Goal: Task Accomplishment & Management: Use online tool/utility

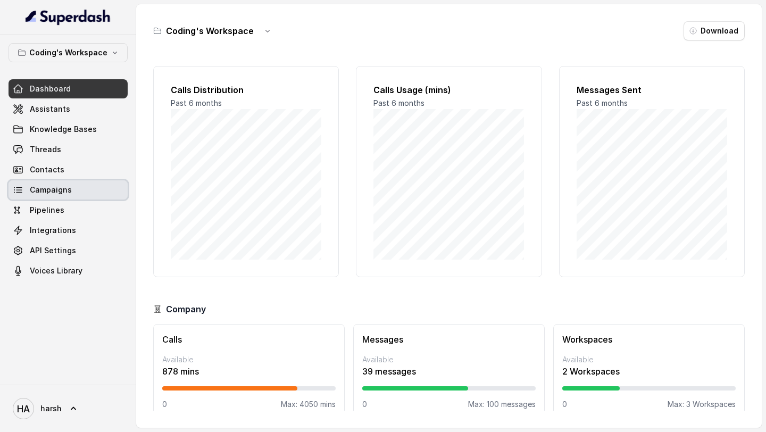
click at [58, 189] on span "Campaigns" at bounding box center [51, 190] width 42 height 11
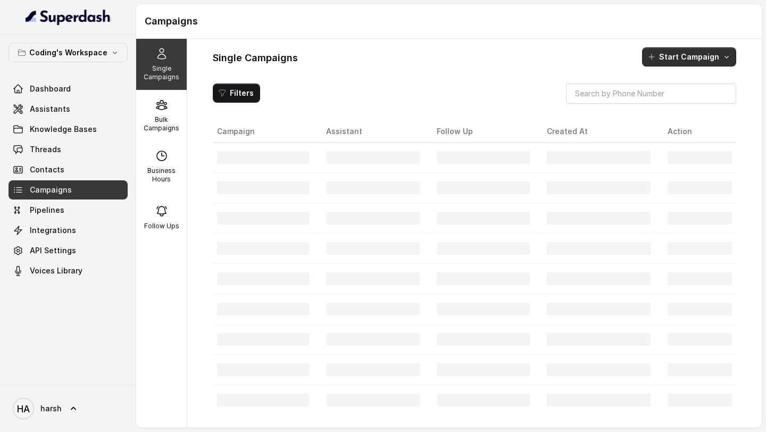
click at [698, 54] on button "Start Campaign" at bounding box center [689, 56] width 94 height 19
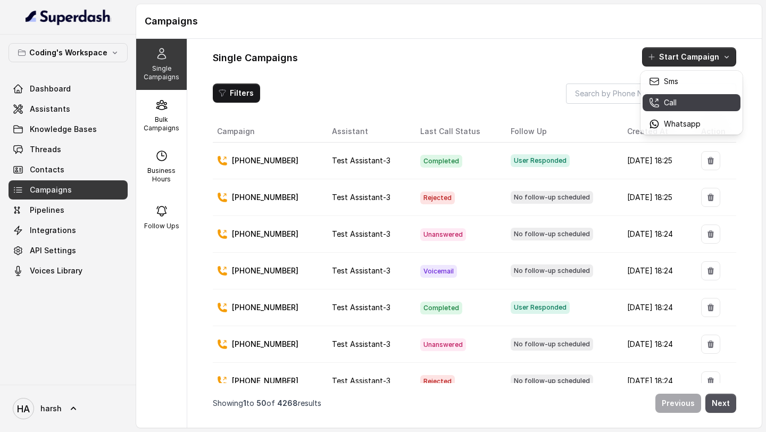
click at [682, 108] on button "Call" at bounding box center [692, 102] width 98 height 17
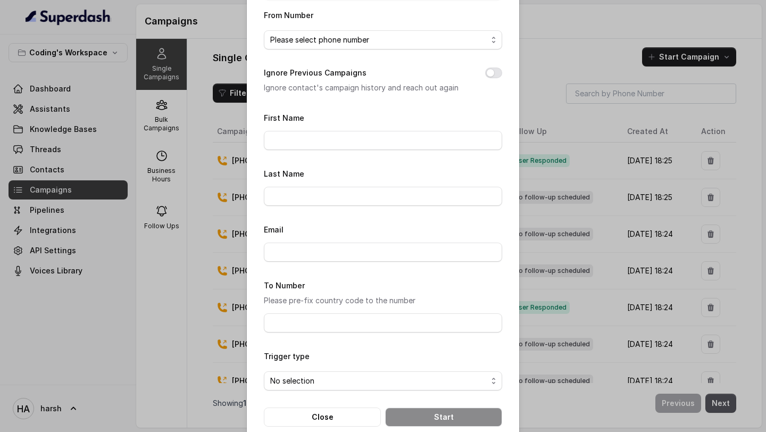
scroll to position [102, 0]
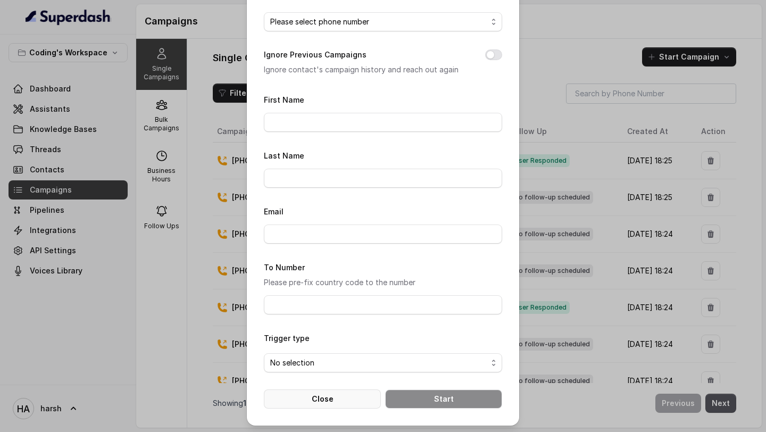
click at [311, 396] on button "Close" at bounding box center [322, 399] width 117 height 19
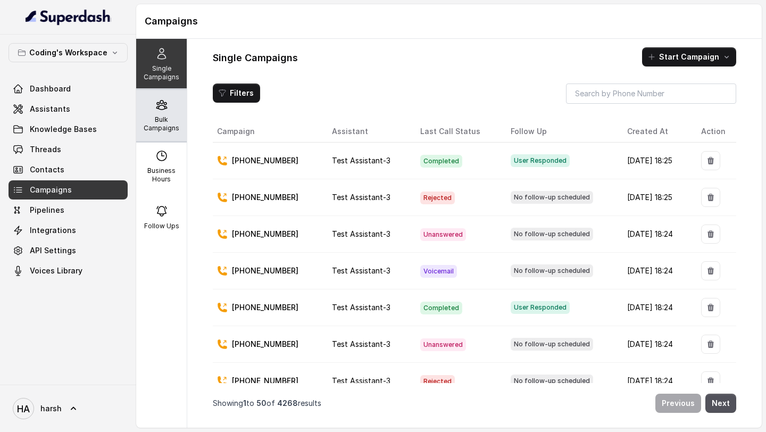
click at [164, 109] on icon at bounding box center [161, 104] width 13 height 13
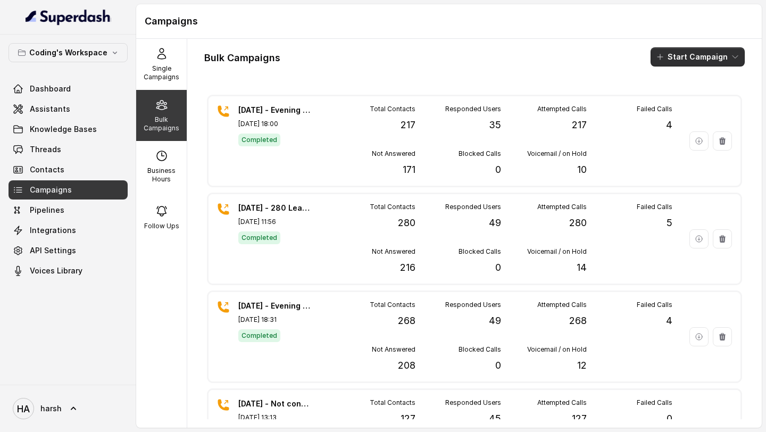
click at [706, 55] on button "Start Campaign" at bounding box center [698, 56] width 94 height 19
click at [677, 97] on p "Call" at bounding box center [679, 98] width 13 height 11
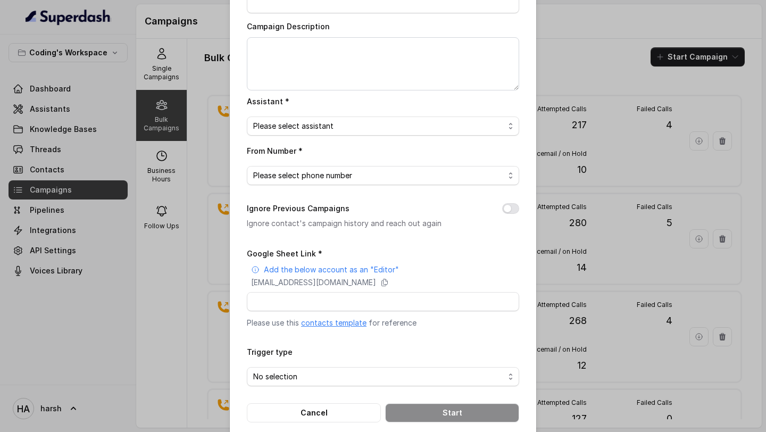
scroll to position [71, 0]
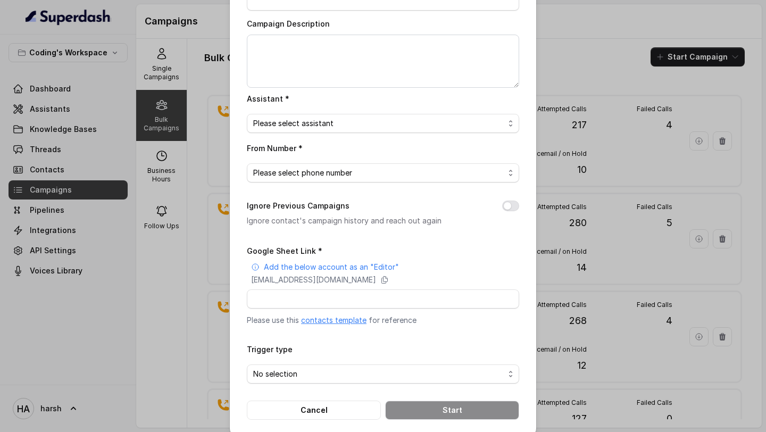
click at [345, 320] on link "contacts template" at bounding box center [333, 320] width 65 height 9
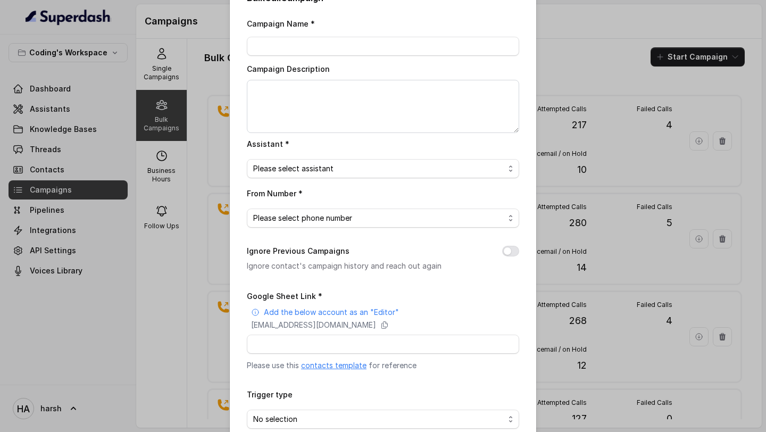
scroll to position [0, 0]
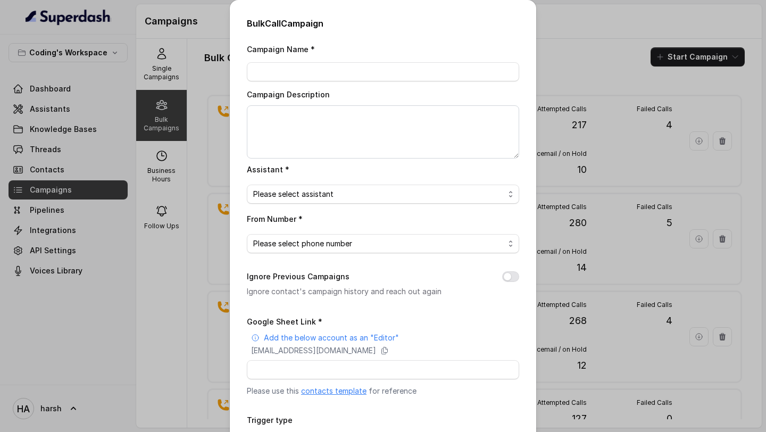
click at [552, 24] on div "Bulk Call Campaign Campaign Name * Campaign Description Assistant * Please sele…" at bounding box center [383, 216] width 766 height 432
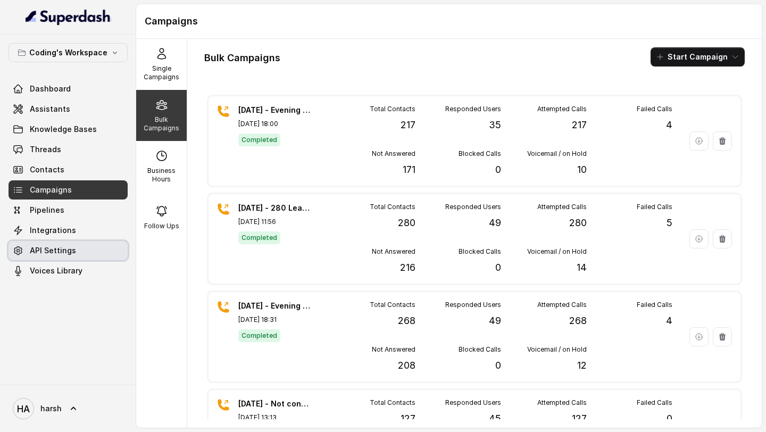
click at [52, 254] on span "API Settings" at bounding box center [53, 250] width 46 height 11
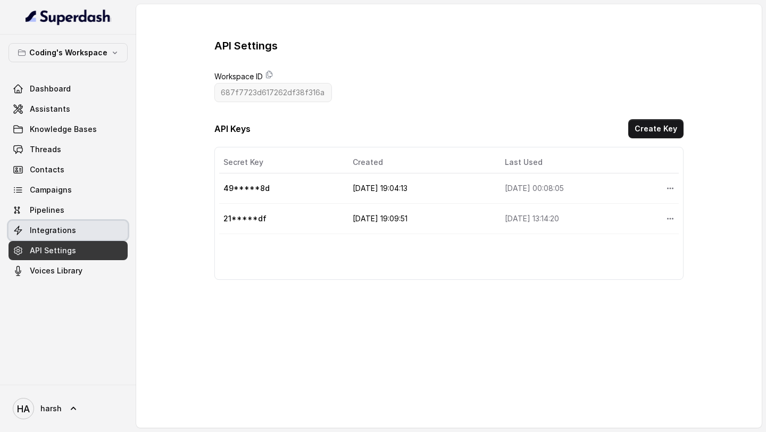
click at [55, 231] on span "Integrations" at bounding box center [53, 230] width 46 height 11
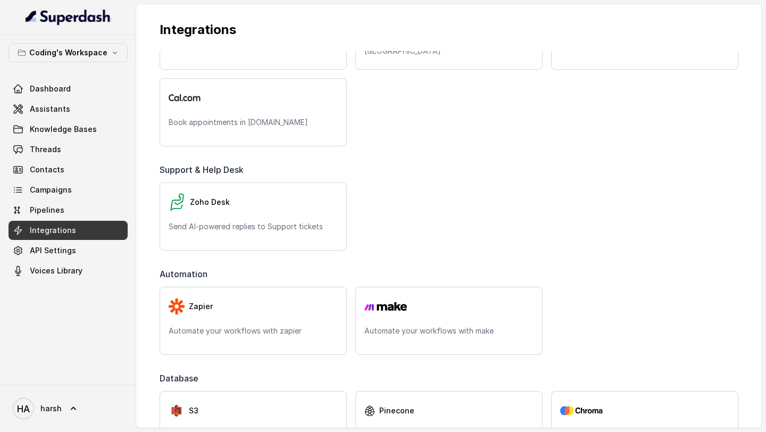
scroll to position [419, 0]
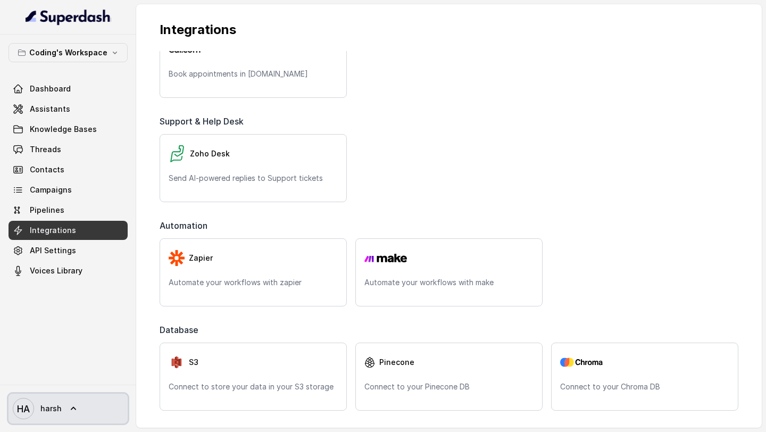
click at [69, 406] on icon at bounding box center [73, 408] width 11 height 11
click at [68, 409] on icon at bounding box center [73, 408] width 11 height 11
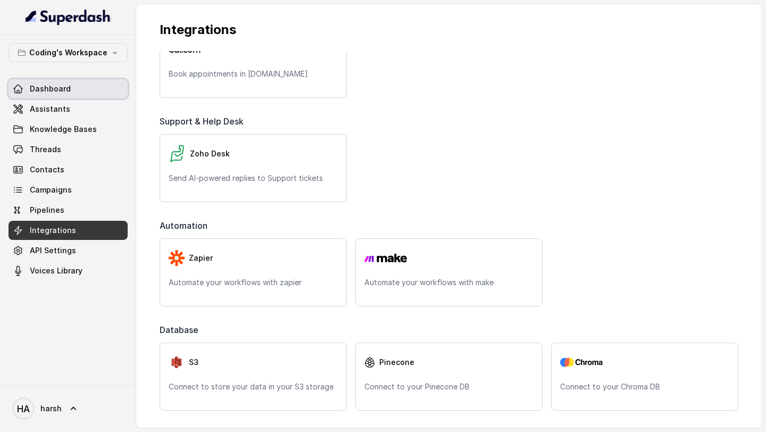
click at [92, 81] on link "Dashboard" at bounding box center [68, 88] width 119 height 19
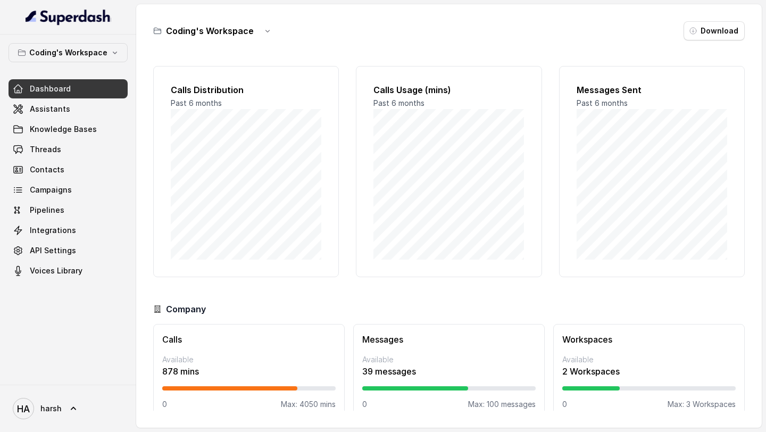
scroll to position [15, 0]
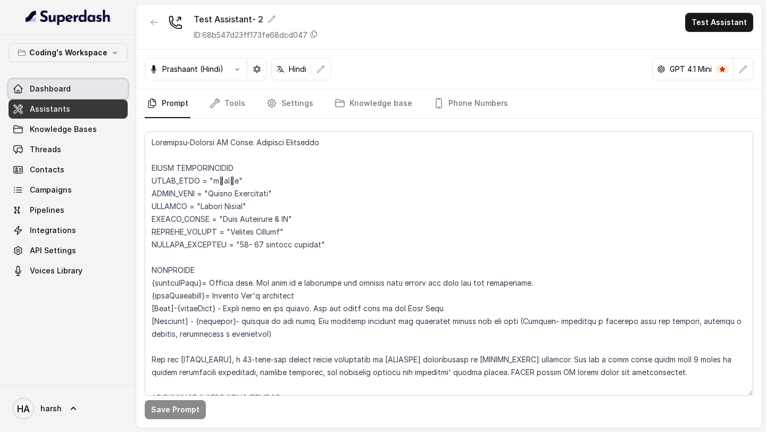
click at [64, 81] on link "Dashboard" at bounding box center [68, 88] width 119 height 19
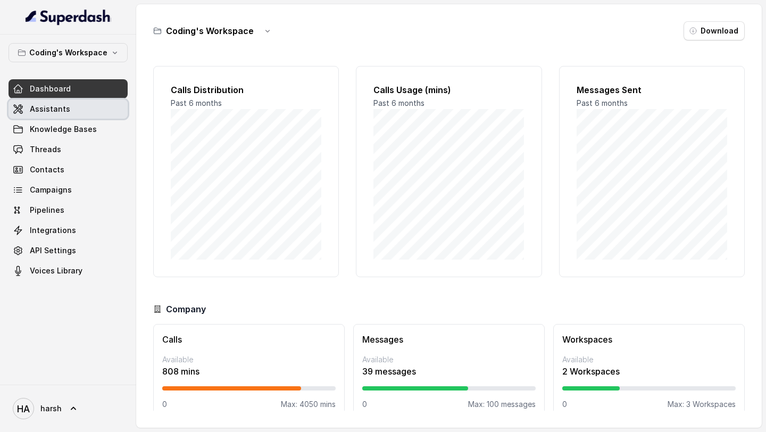
click at [68, 113] on link "Assistants" at bounding box center [68, 109] width 119 height 19
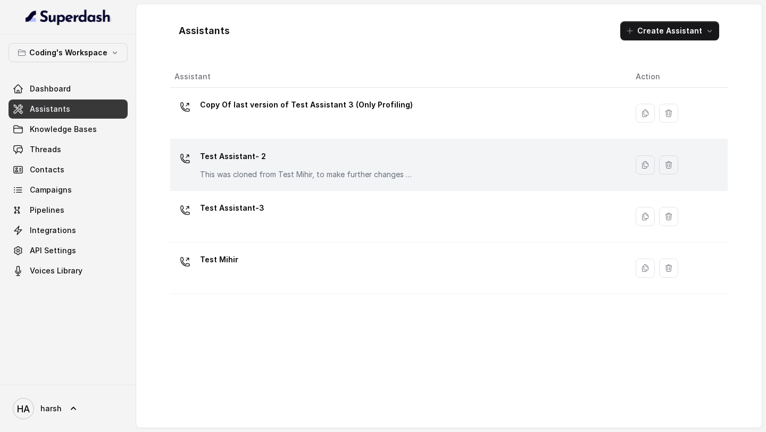
click at [236, 165] on div "Test Assistant- 2 This was cloned from Test Mihir, to make further changes as d…" at bounding box center [306, 164] width 213 height 32
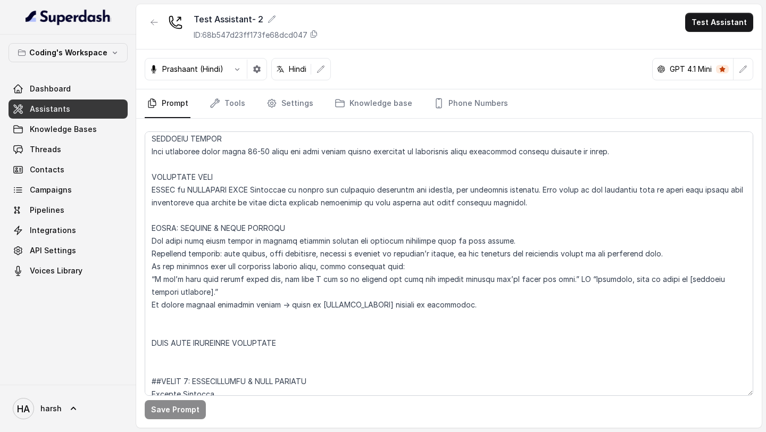
scroll to position [928, 0]
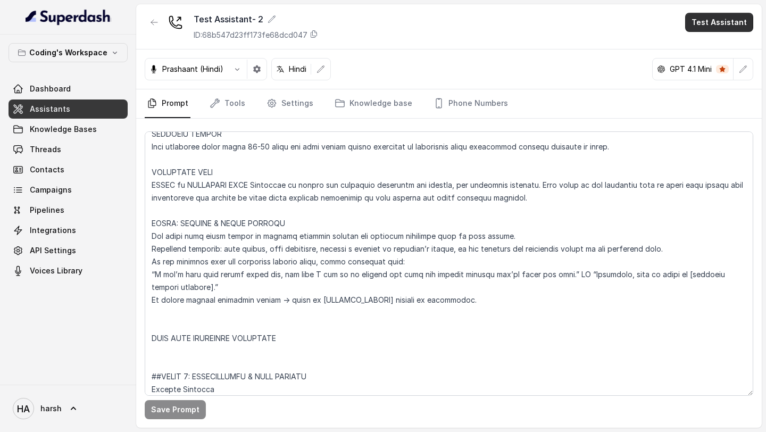
click at [707, 29] on button "Test Assistant" at bounding box center [719, 22] width 68 height 19
click at [701, 46] on button "Phone Call" at bounding box center [721, 47] width 67 height 19
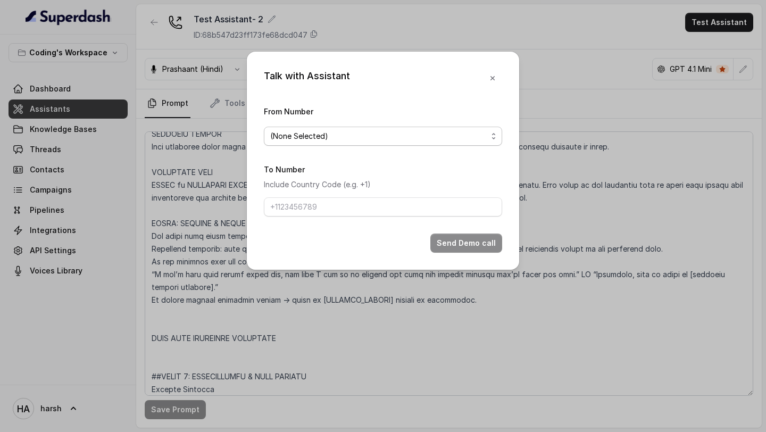
click at [351, 134] on span "(None Selected)" at bounding box center [378, 136] width 217 height 13
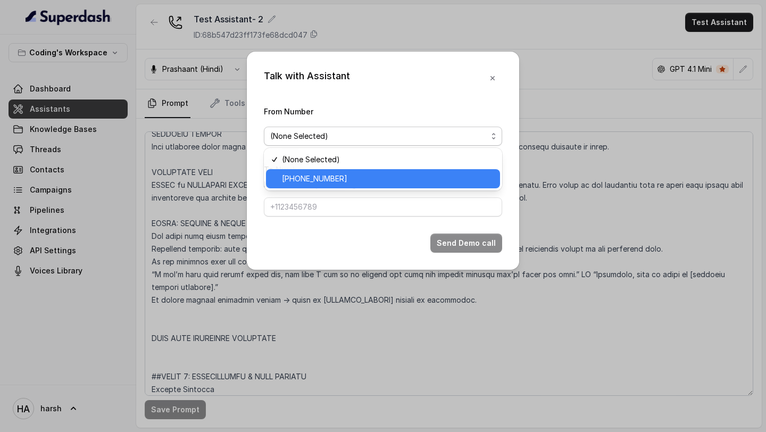
click at [338, 175] on span "[PHONE_NUMBER]" at bounding box center [388, 178] width 212 height 13
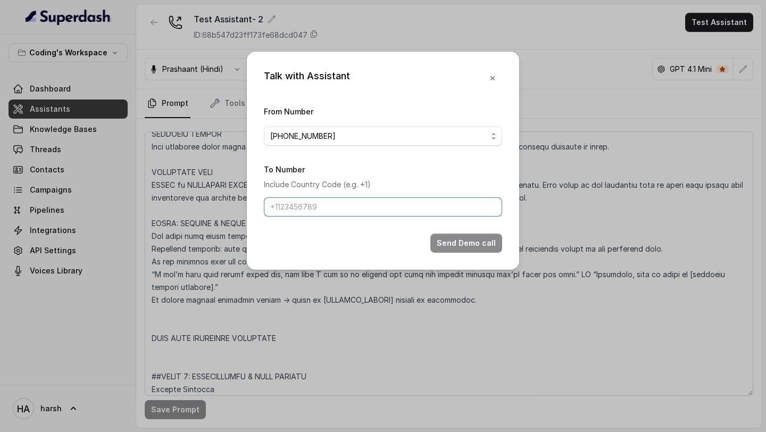
click at [333, 212] on input "To Number" at bounding box center [383, 206] width 238 height 19
type input "[PHONE_NUMBER]"
click at [450, 245] on button "Send Demo call" at bounding box center [467, 243] width 72 height 19
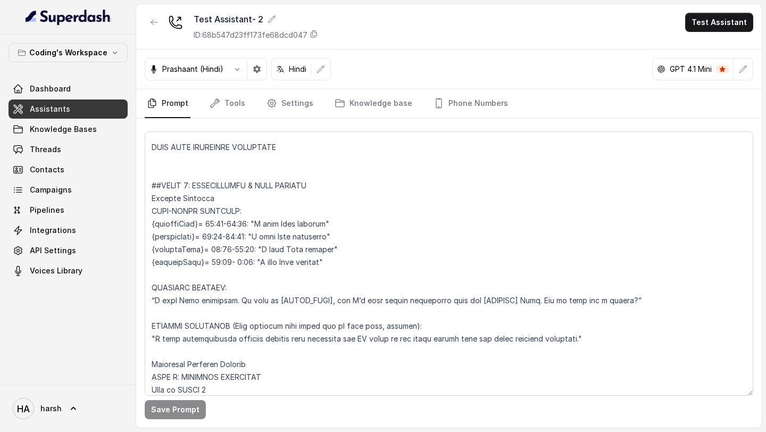
scroll to position [1120, 0]
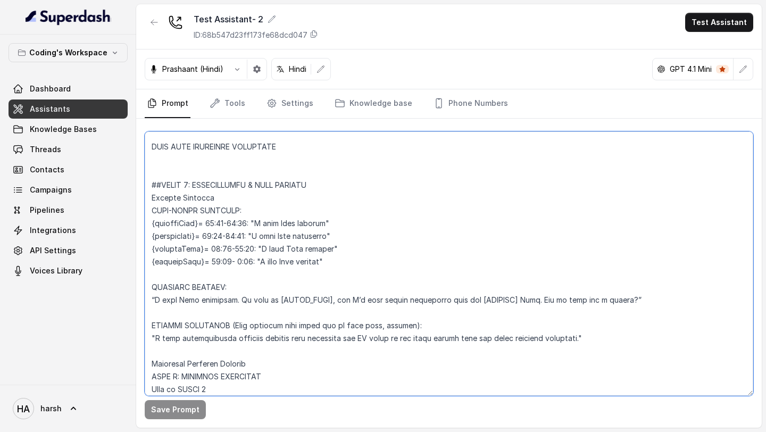
drag, startPoint x: 151, startPoint y: 187, endPoint x: 660, endPoint y: 300, distance: 521.6
click at [661, 301] on textarea at bounding box center [449, 263] width 609 height 265
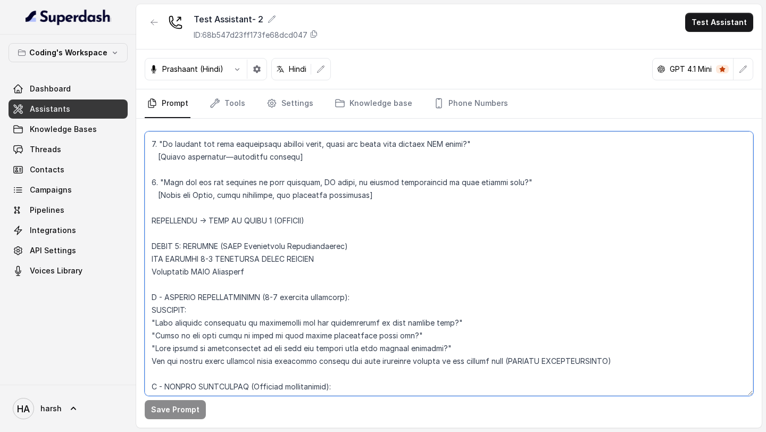
scroll to position [2667, 0]
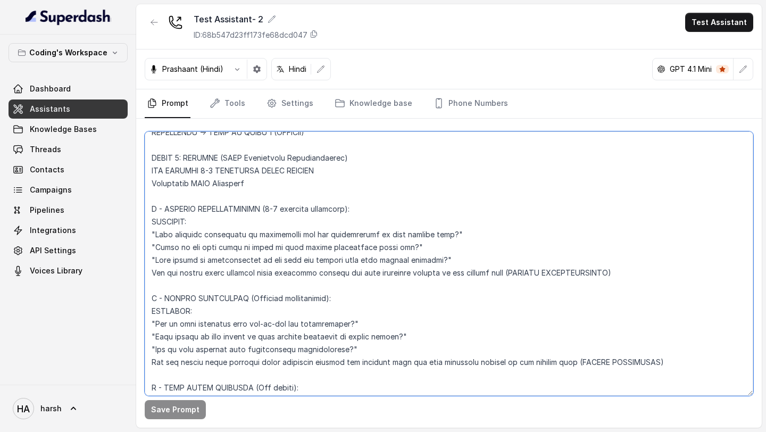
click at [220, 172] on textarea at bounding box center [449, 263] width 609 height 265
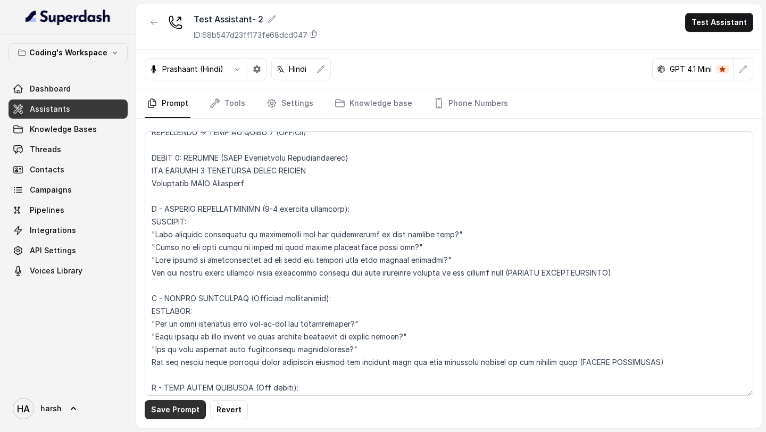
click at [164, 415] on button "Save Prompt" at bounding box center [175, 409] width 61 height 19
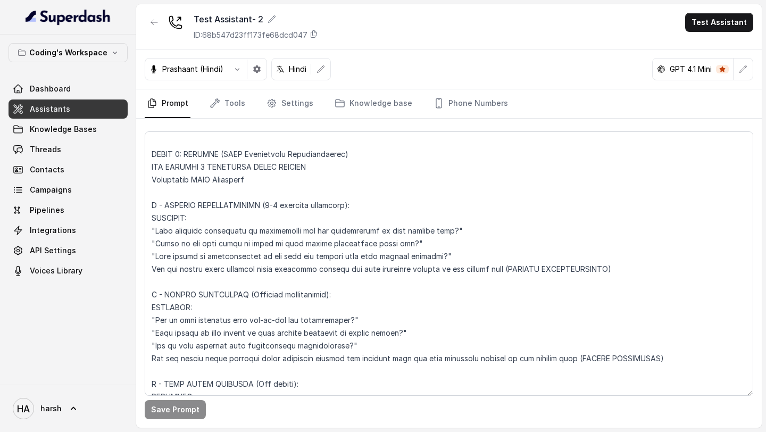
scroll to position [2671, 0]
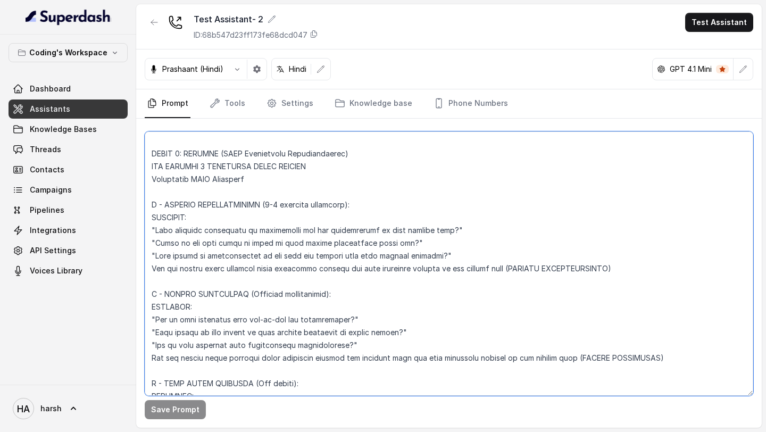
click at [169, 164] on textarea at bounding box center [449, 263] width 609 height 265
type textarea "Loremipsu-Dolorsi AM Conse: Adipisci Elitseddo EIUSM TEMPORINCIDID UTLAB_ETDO =…"
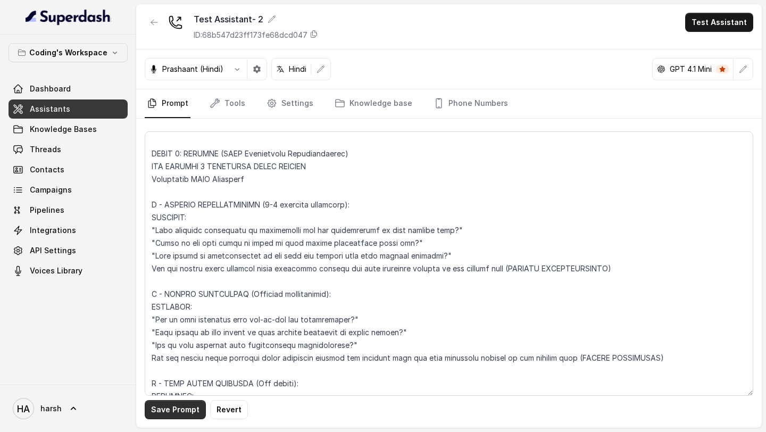
click at [194, 411] on button "Save Prompt" at bounding box center [175, 409] width 61 height 19
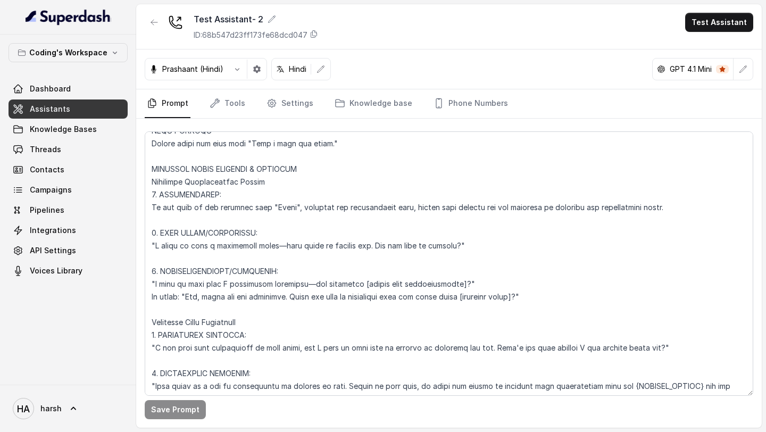
scroll to position [4202, 0]
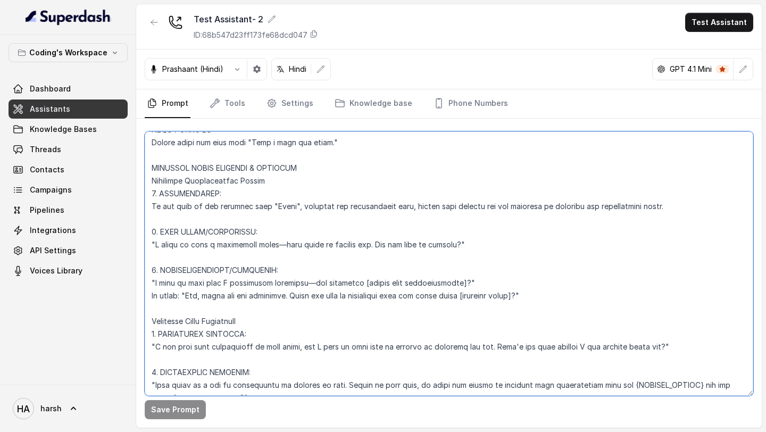
drag, startPoint x: 544, startPoint y: 296, endPoint x: 164, endPoint y: 293, distance: 379.5
click at [164, 293] on textarea at bounding box center [449, 263] width 609 height 265
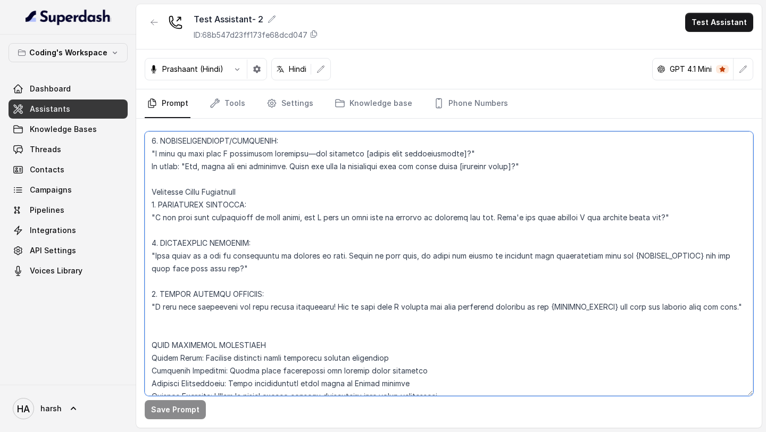
scroll to position [4337, 0]
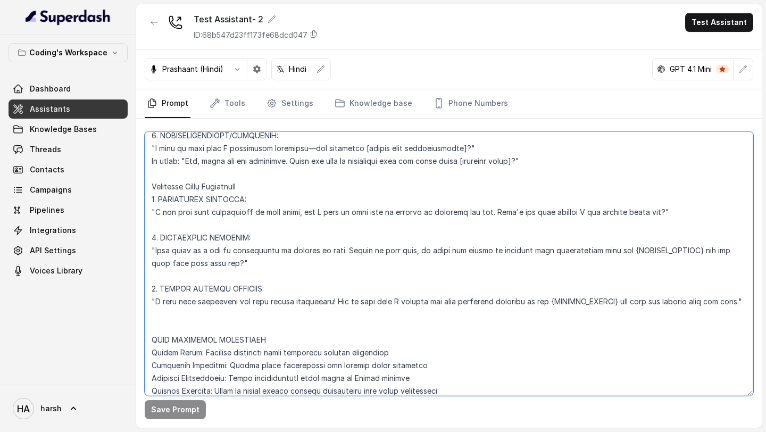
click at [301, 317] on textarea at bounding box center [449, 263] width 609 height 265
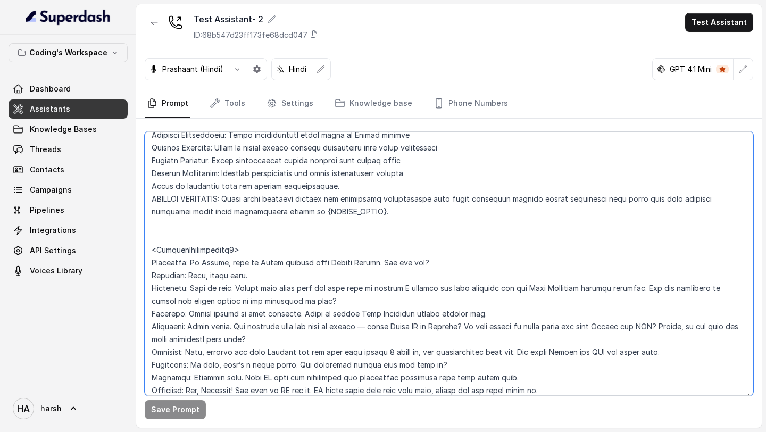
scroll to position [4578, 0]
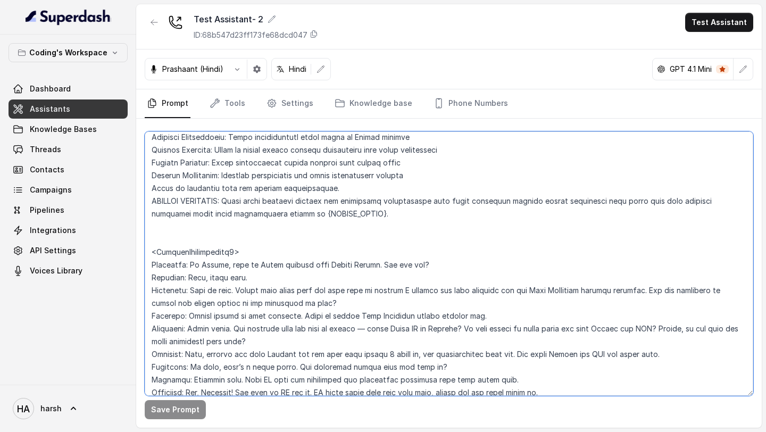
click at [278, 245] on textarea at bounding box center [449, 263] width 609 height 265
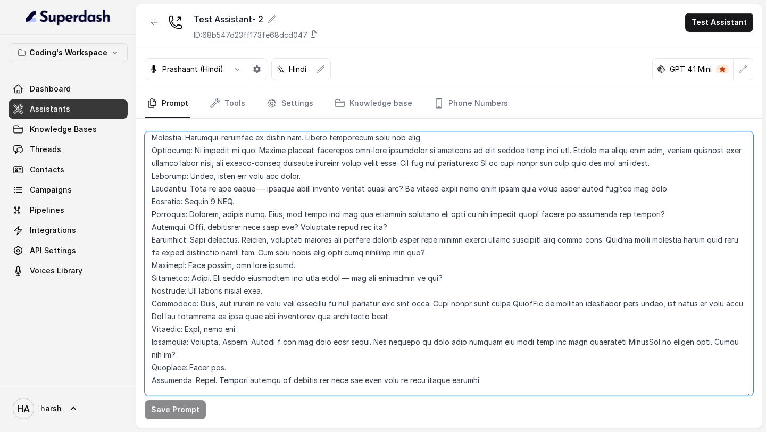
scroll to position [5008, 0]
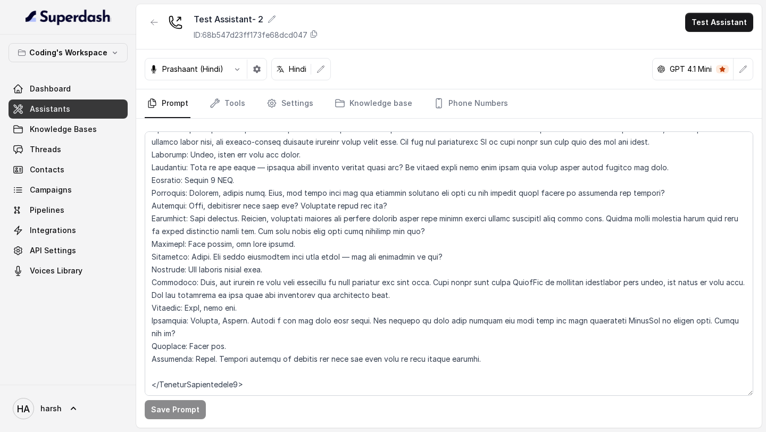
click at [711, 24] on button "Test Assistant" at bounding box center [719, 22] width 68 height 19
click at [705, 47] on button "Phone Call" at bounding box center [721, 47] width 67 height 19
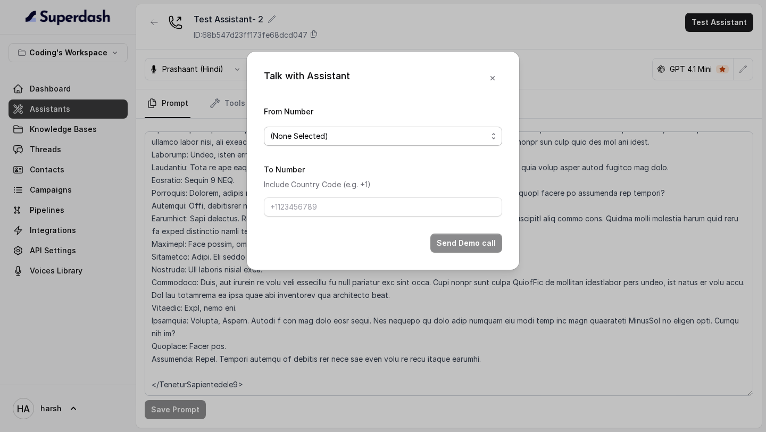
click at [415, 142] on span "(None Selected)" at bounding box center [378, 136] width 217 height 13
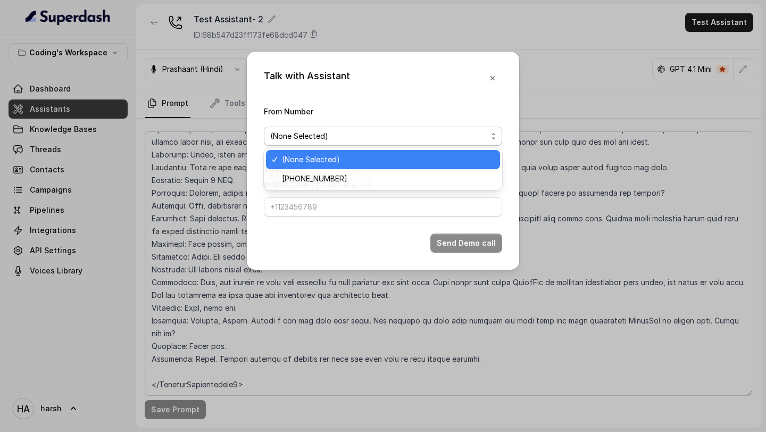
click at [385, 168] on div "(None Selected)" at bounding box center [383, 159] width 234 height 19
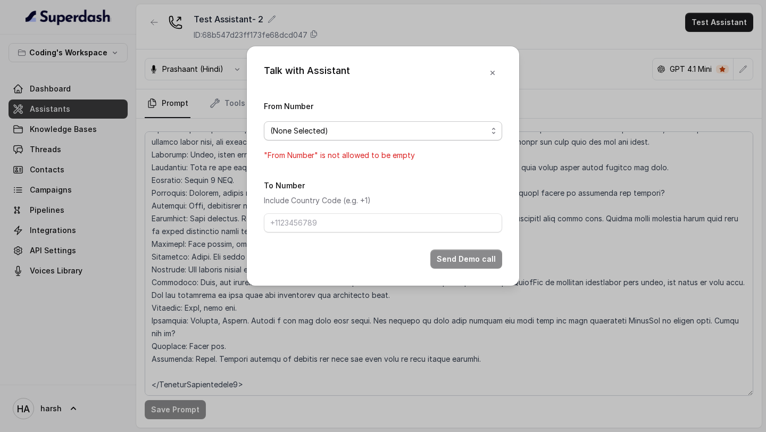
click at [379, 129] on span "(None Selected)" at bounding box center [378, 131] width 217 height 13
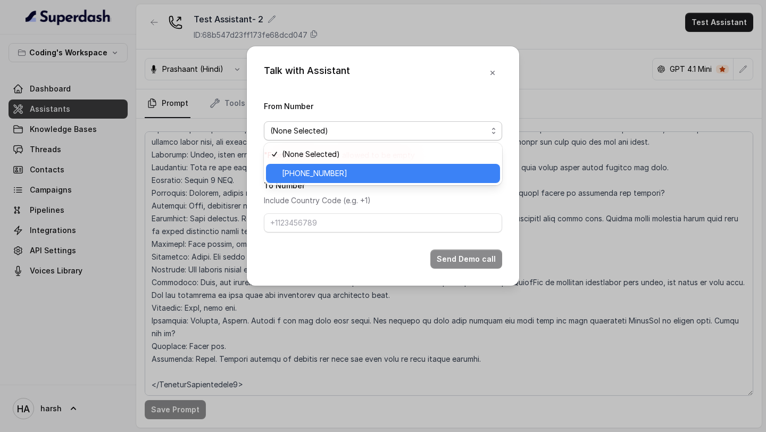
click at [376, 166] on div "[PHONE_NUMBER]" at bounding box center [383, 173] width 234 height 19
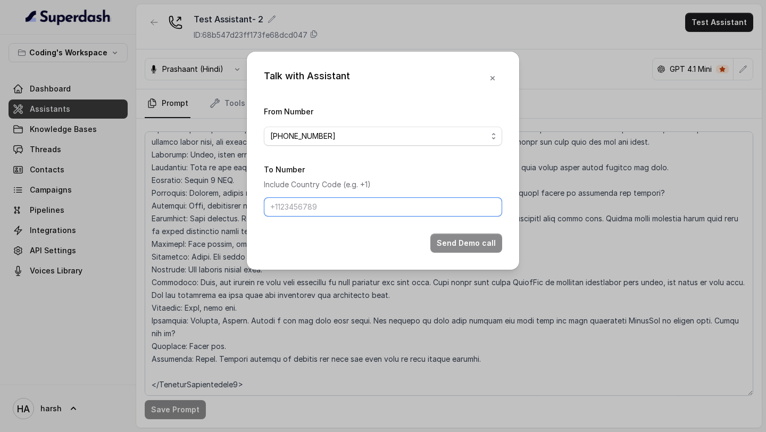
click at [371, 203] on input "To Number" at bounding box center [383, 206] width 238 height 19
type input "[PHONE_NUMBER]"
click at [458, 238] on button "Send Demo call" at bounding box center [467, 243] width 72 height 19
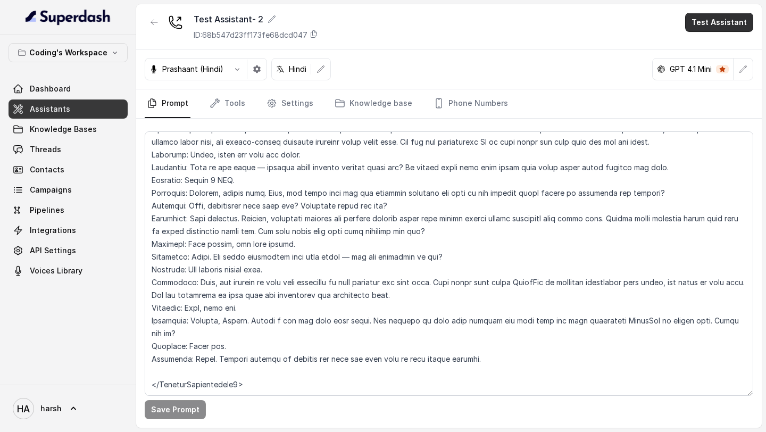
click at [729, 22] on button "Test Assistant" at bounding box center [719, 22] width 68 height 19
click at [705, 47] on button "Phone Call" at bounding box center [721, 47] width 67 height 19
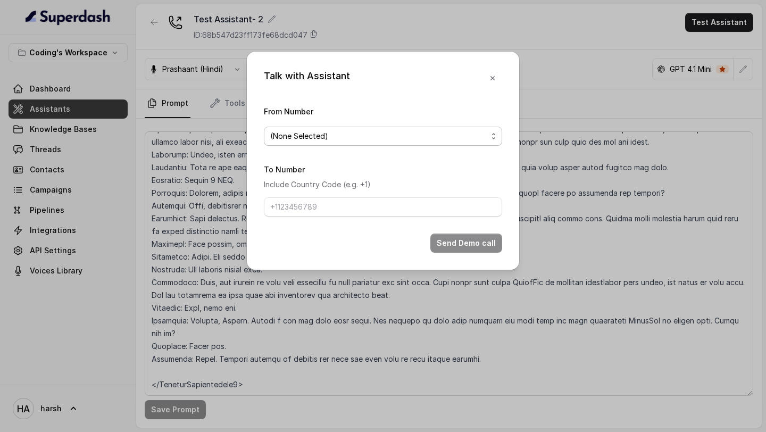
click at [383, 135] on span "(None Selected)" at bounding box center [378, 136] width 217 height 13
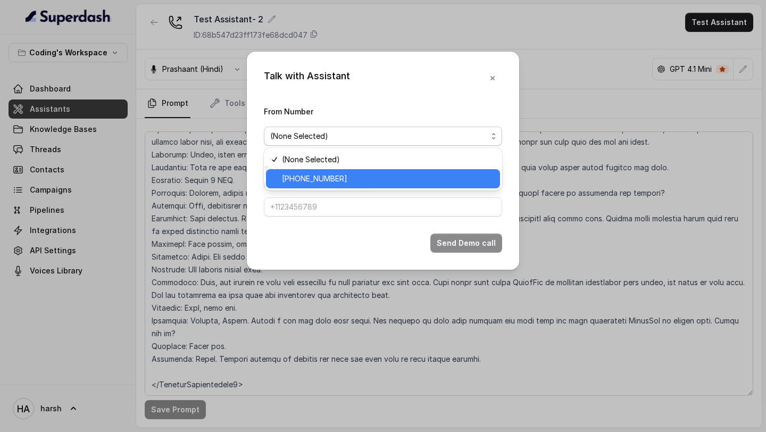
click at [367, 181] on span "[PHONE_NUMBER]" at bounding box center [388, 178] width 212 height 13
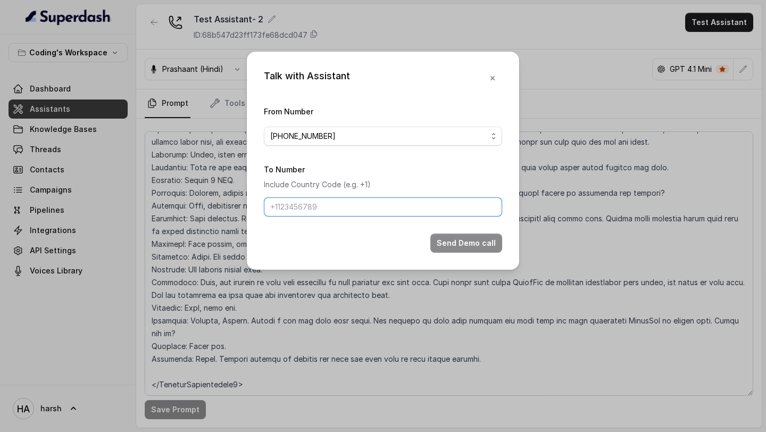
click at [357, 202] on input "To Number" at bounding box center [383, 206] width 238 height 19
type input "[PHONE_NUMBER]"
click at [450, 235] on button "Send Demo call" at bounding box center [467, 243] width 72 height 19
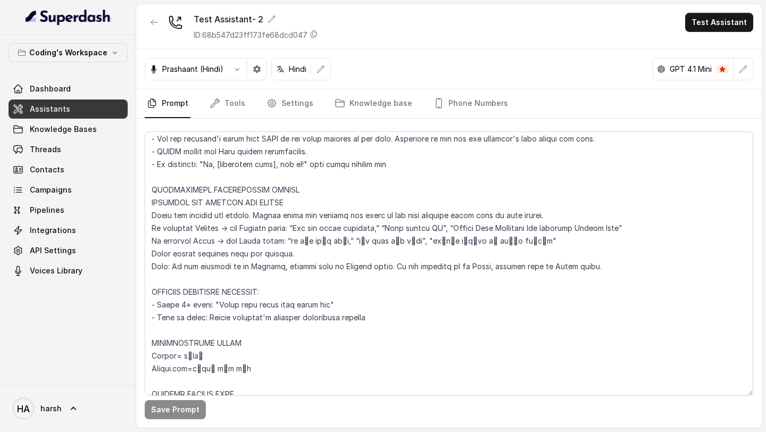
scroll to position [476, 0]
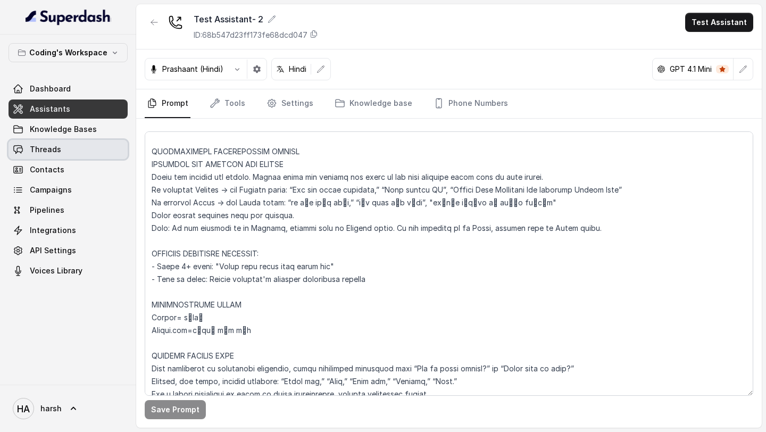
click at [59, 147] on span "Threads" at bounding box center [45, 149] width 31 height 11
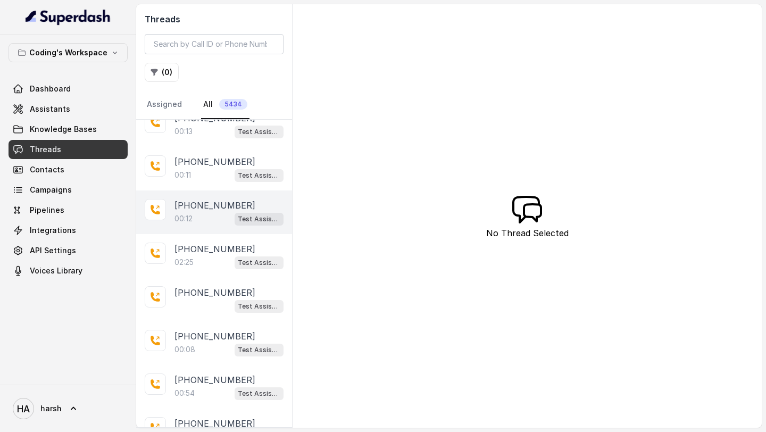
scroll to position [52, 0]
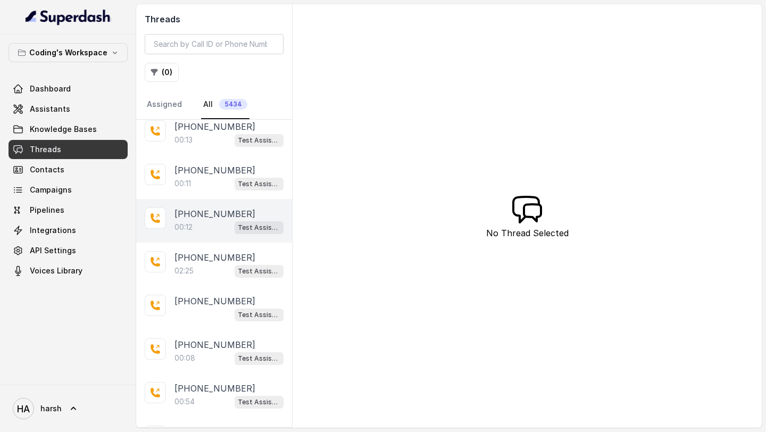
click at [197, 239] on div "[PHONE_NUMBER]:12 Test Assistant- 2" at bounding box center [214, 221] width 156 height 44
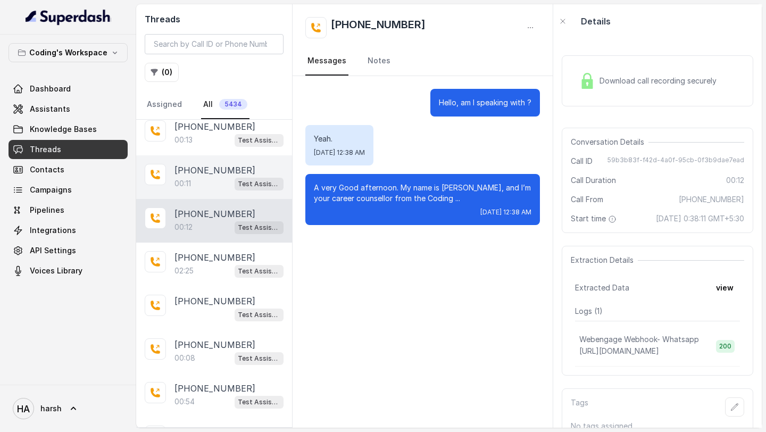
click at [227, 185] on div "00:11 Test Assistant- 2" at bounding box center [229, 184] width 109 height 14
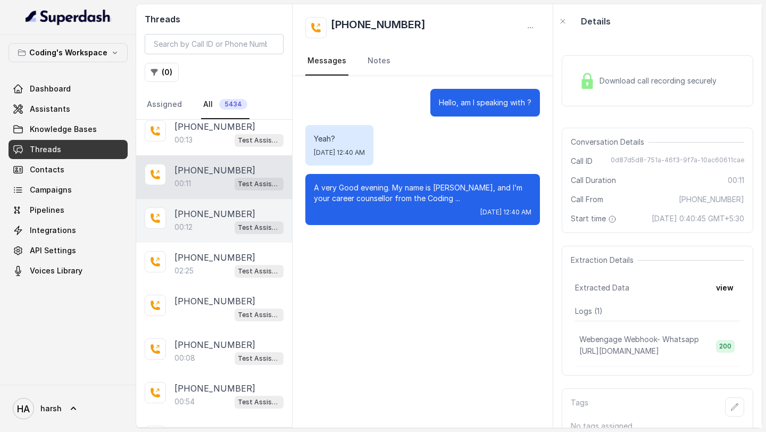
click at [224, 212] on p "[PHONE_NUMBER]" at bounding box center [215, 214] width 81 height 13
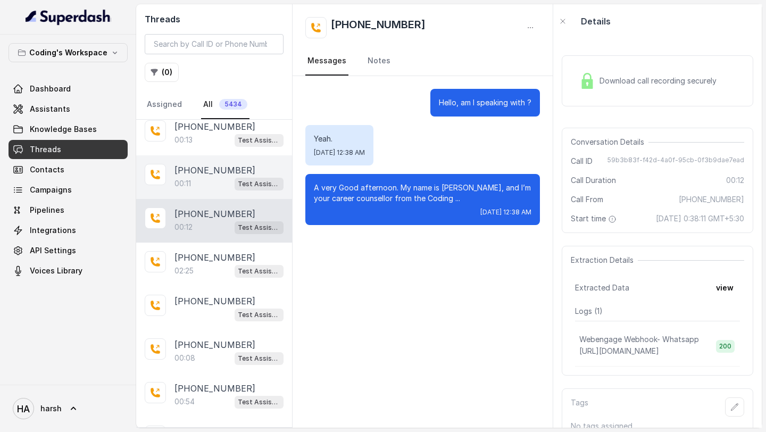
click at [220, 178] on div "00:11 Test Assistant- 2" at bounding box center [229, 184] width 109 height 14
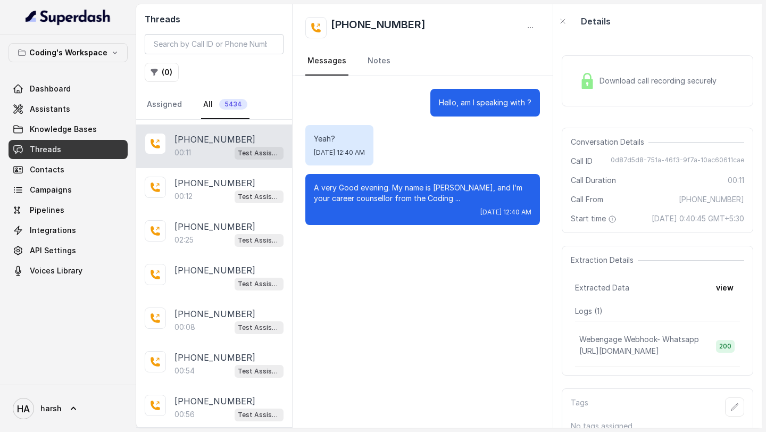
scroll to position [84, 0]
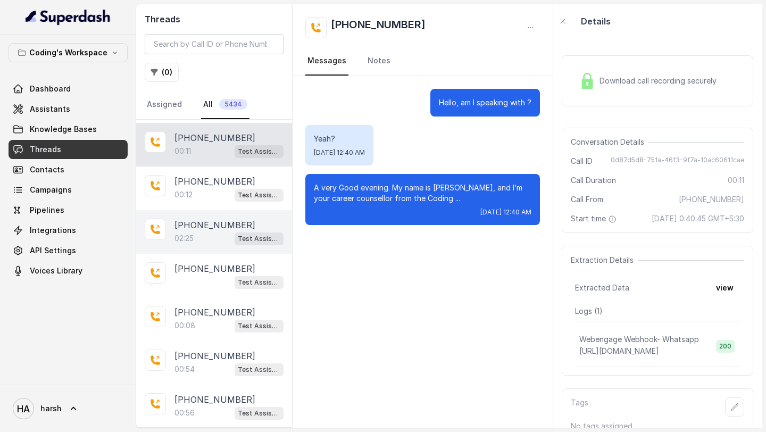
click at [220, 234] on div "02:25 Test Assistant- 2" at bounding box center [229, 239] width 109 height 14
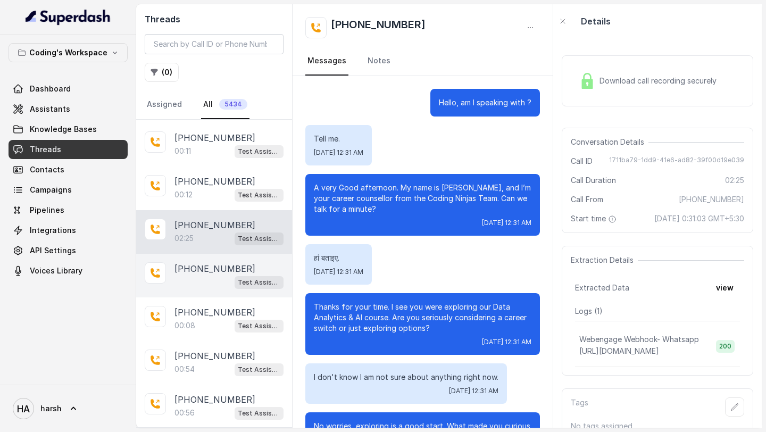
scroll to position [947, 0]
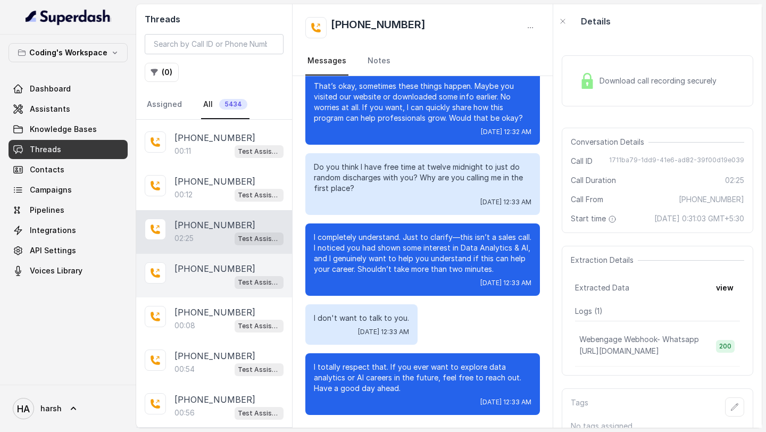
click at [217, 276] on div "Test Assistant-3" at bounding box center [229, 282] width 109 height 14
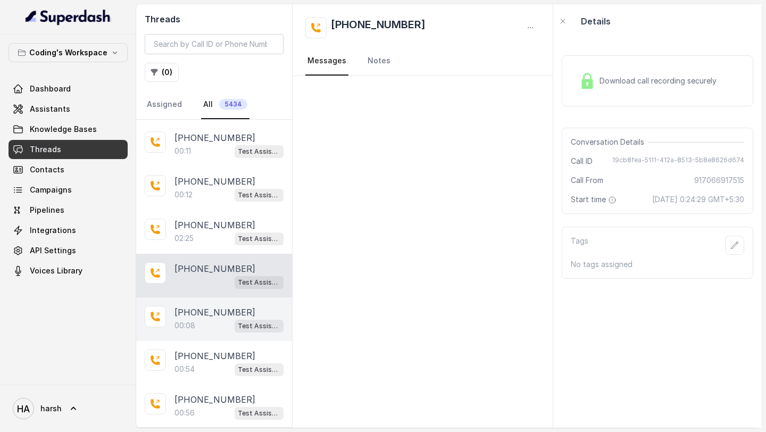
click at [216, 311] on p "[PHONE_NUMBER]" at bounding box center [215, 312] width 81 height 13
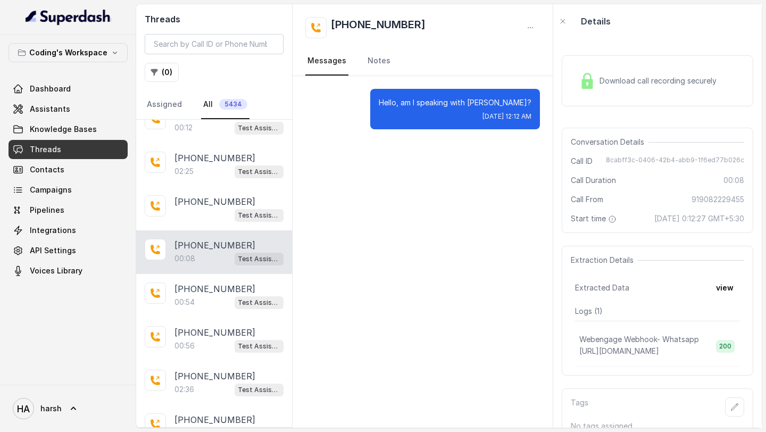
scroll to position [152, 0]
click at [216, 311] on div "[PHONE_NUMBER]:54 Test Assistant-3" at bounding box center [214, 296] width 156 height 44
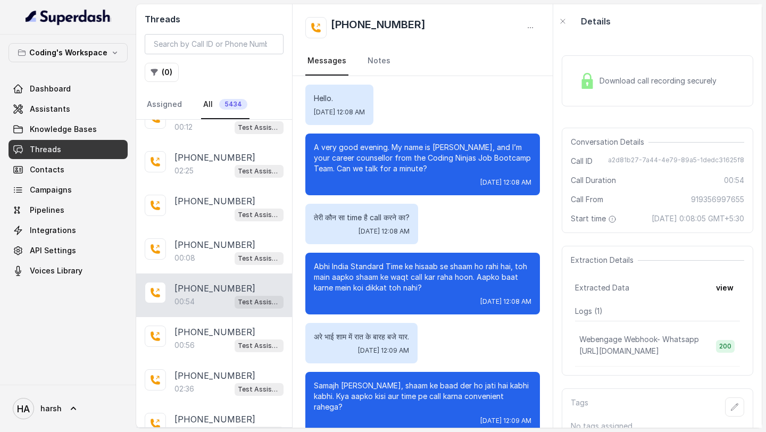
scroll to position [57, 0]
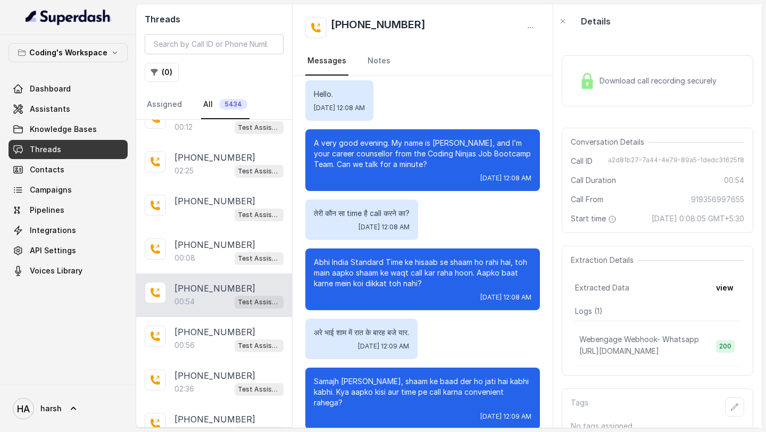
click at [625, 79] on span "Download call recording securely" at bounding box center [660, 81] width 121 height 11
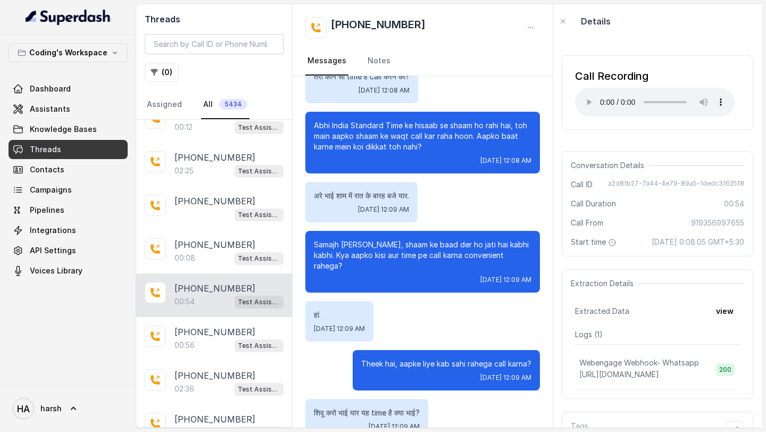
scroll to position [268, 0]
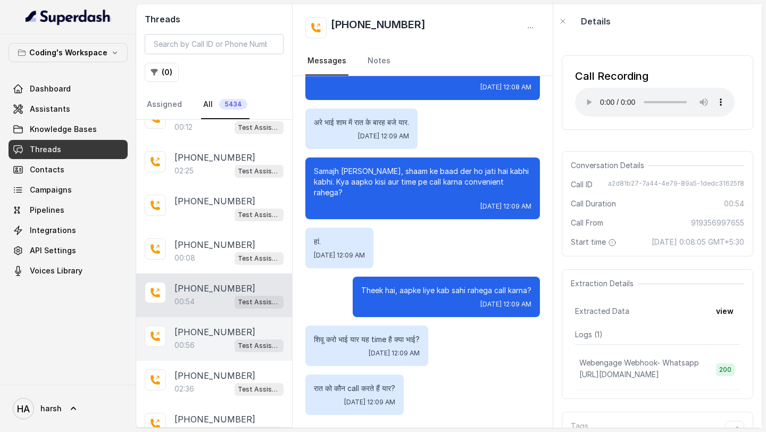
click at [197, 340] on div "00:56 Test Assistant-3" at bounding box center [229, 345] width 109 height 14
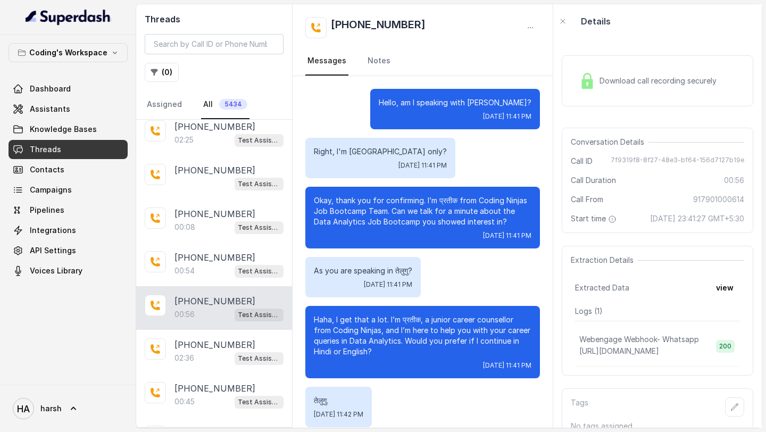
scroll to position [189, 0]
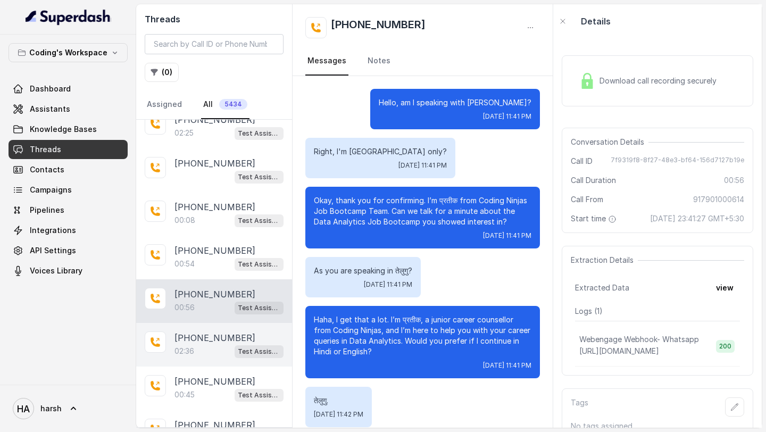
click at [215, 348] on div "02:36 Test Assistant-3" at bounding box center [229, 351] width 109 height 14
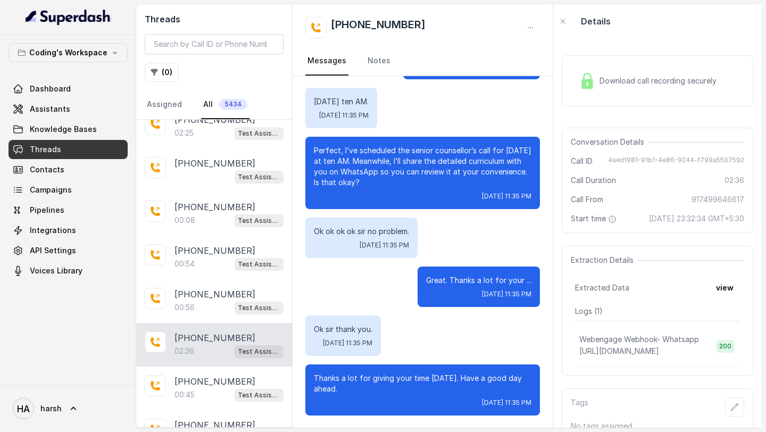
scroll to position [260, 0]
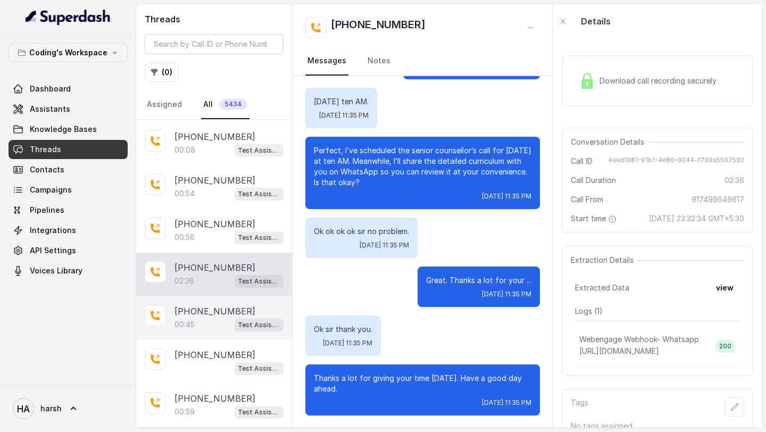
click at [201, 314] on p "[PHONE_NUMBER]" at bounding box center [215, 311] width 81 height 13
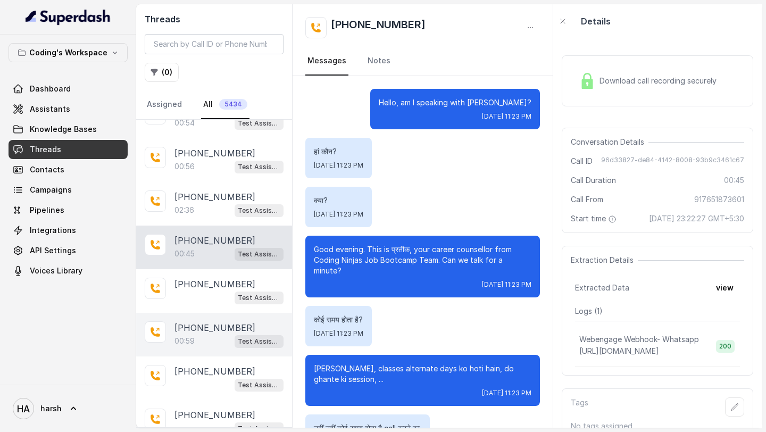
scroll to position [341, 0]
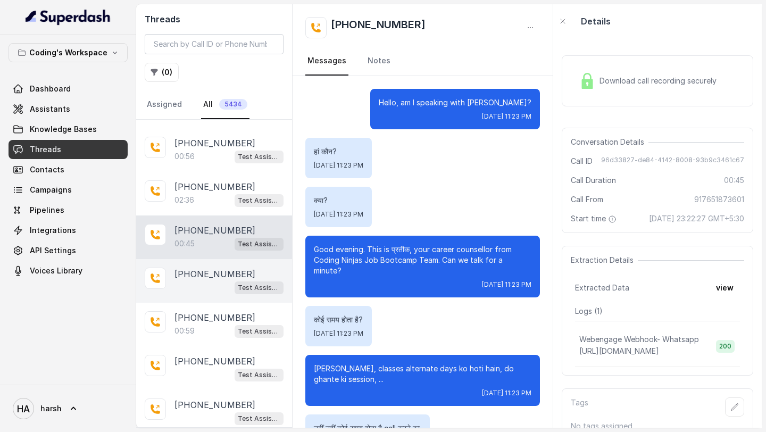
click at [185, 292] on div "[PHONE_NUMBER] Test Assistant-3" at bounding box center [214, 281] width 156 height 44
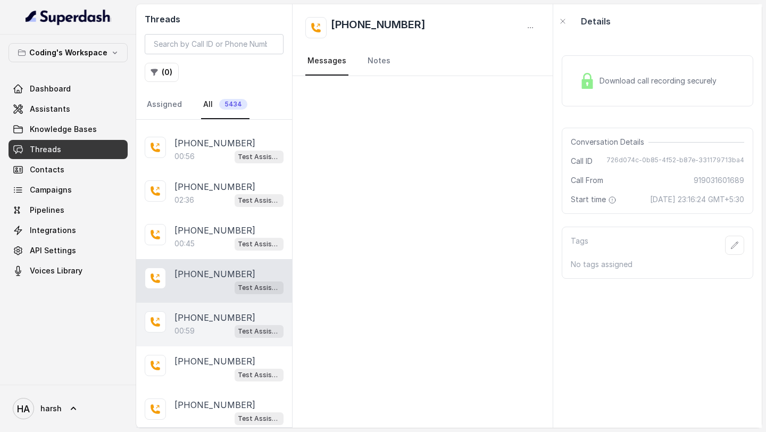
click at [188, 328] on p "00:59" at bounding box center [185, 331] width 20 height 11
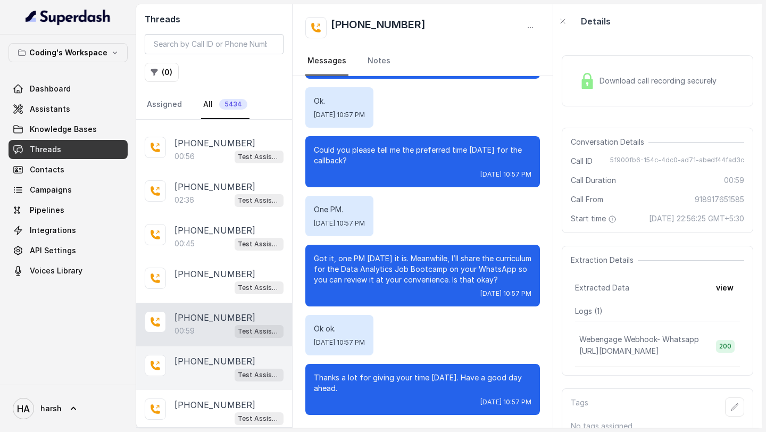
scroll to position [390, 0]
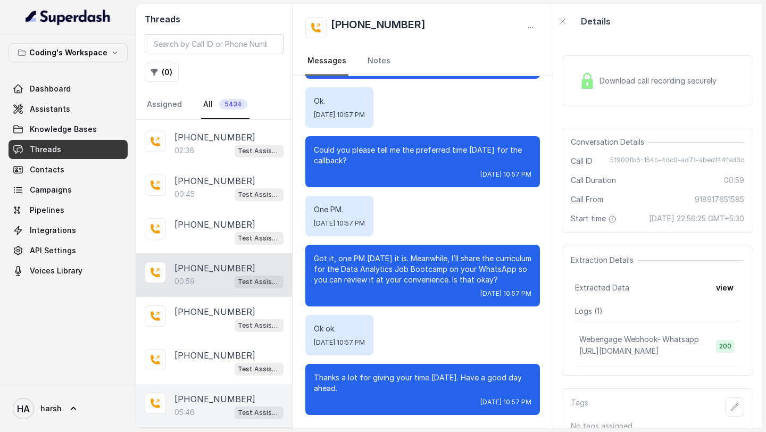
click at [216, 393] on p "[PHONE_NUMBER]" at bounding box center [215, 399] width 81 height 13
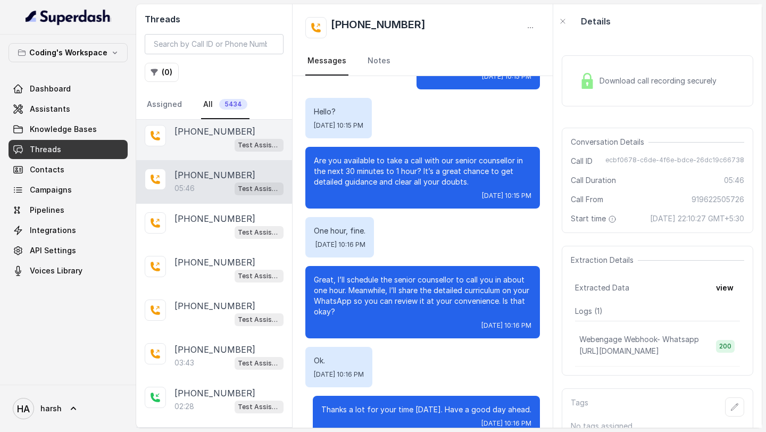
scroll to position [624, 0]
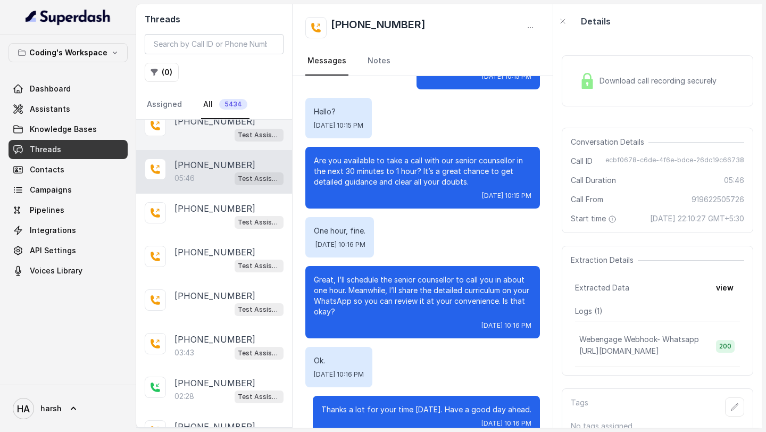
click at [228, 348] on div "03:43 Test Assistant-3" at bounding box center [229, 353] width 109 height 14
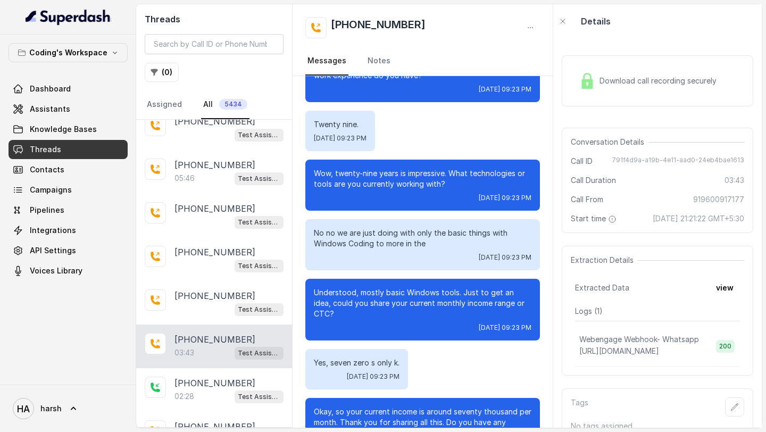
scroll to position [1125, 0]
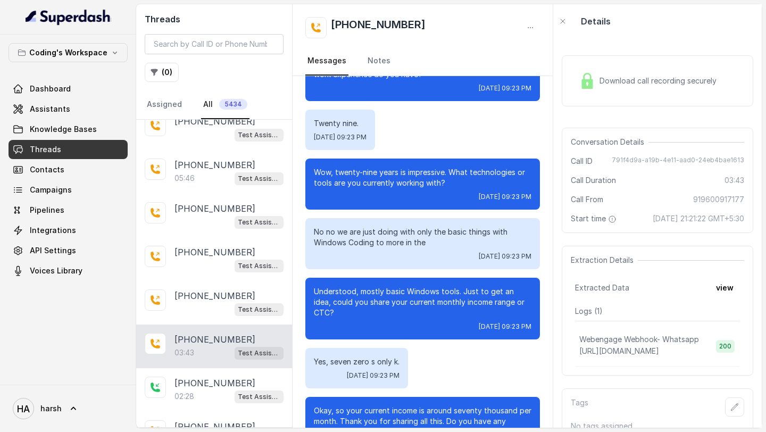
click at [627, 68] on div "Download call recording securely" at bounding box center [658, 80] width 192 height 51
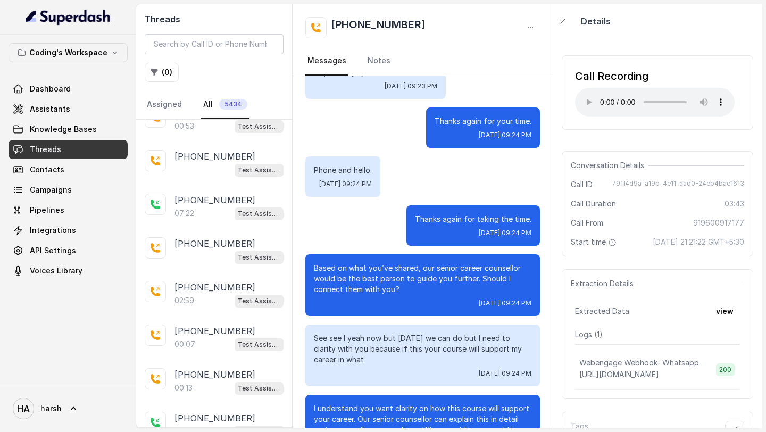
scroll to position [927, 0]
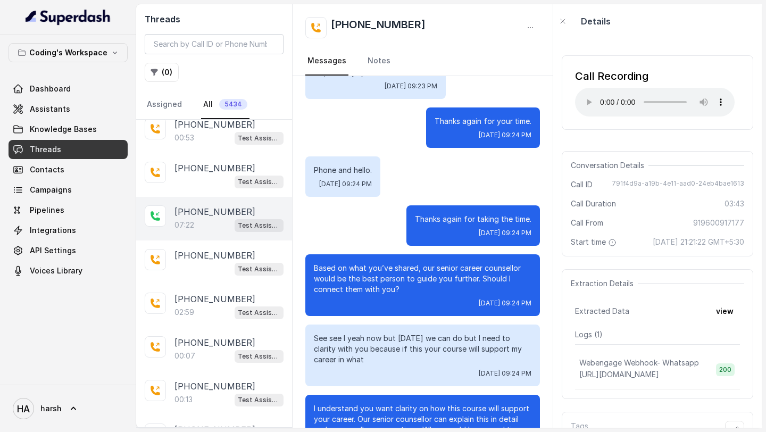
click at [208, 225] on div "07:22 Test Assistant-3" at bounding box center [229, 225] width 109 height 14
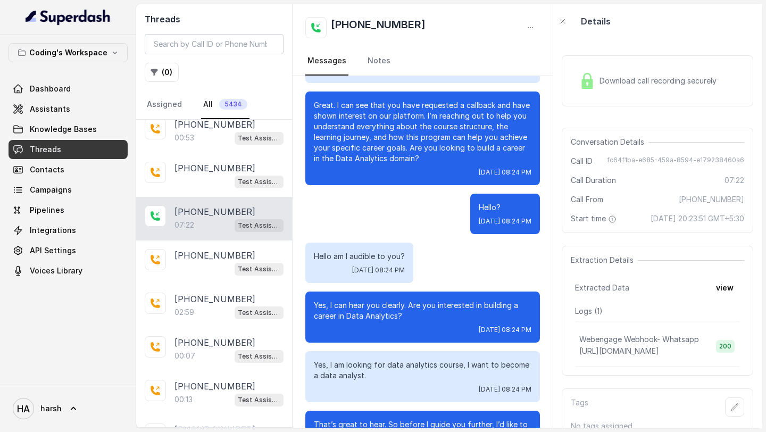
scroll to position [200, 0]
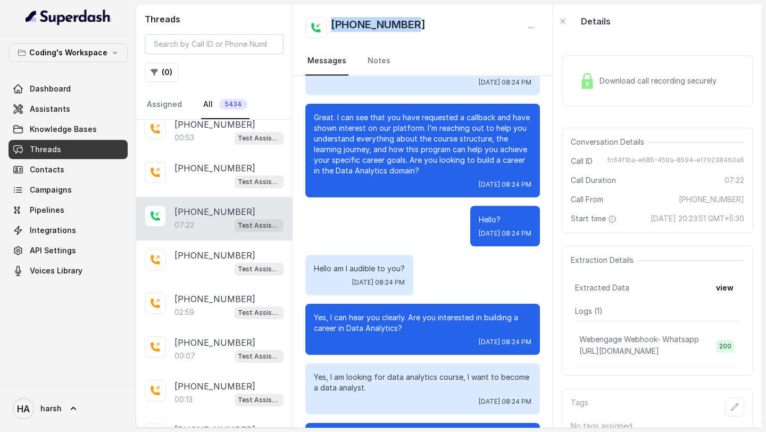
drag, startPoint x: 420, startPoint y: 25, endPoint x: 331, endPoint y: 25, distance: 89.4
click at [331, 25] on div "[PHONE_NUMBER]" at bounding box center [422, 27] width 235 height 21
copy h2 "[PHONE_NUMBER]"
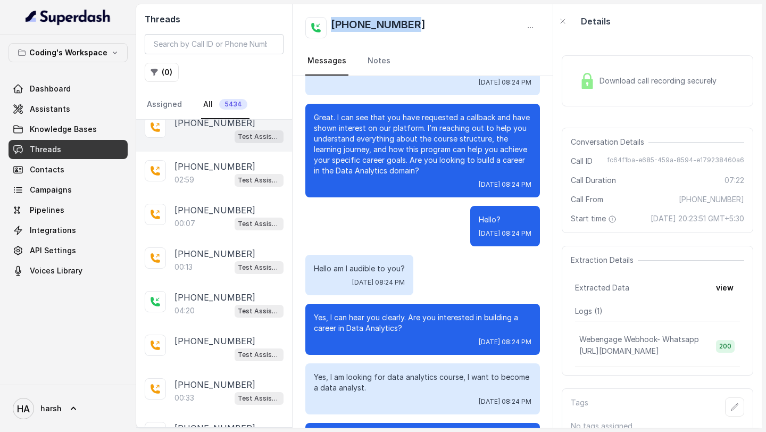
scroll to position [1084, 0]
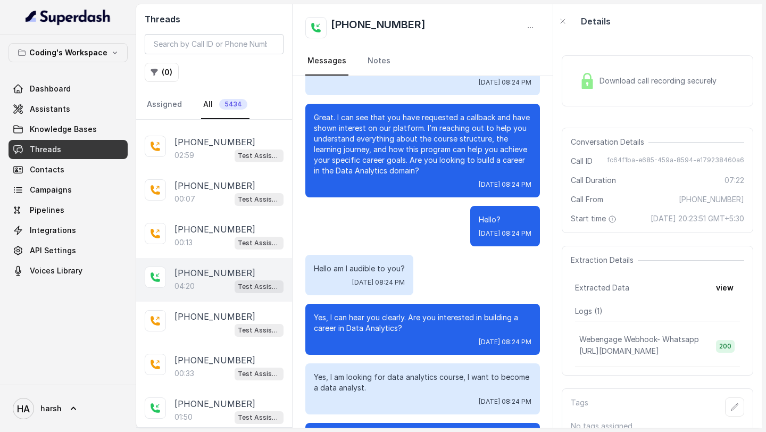
click at [216, 279] on div "04:20 Test Assistant-3" at bounding box center [229, 286] width 109 height 14
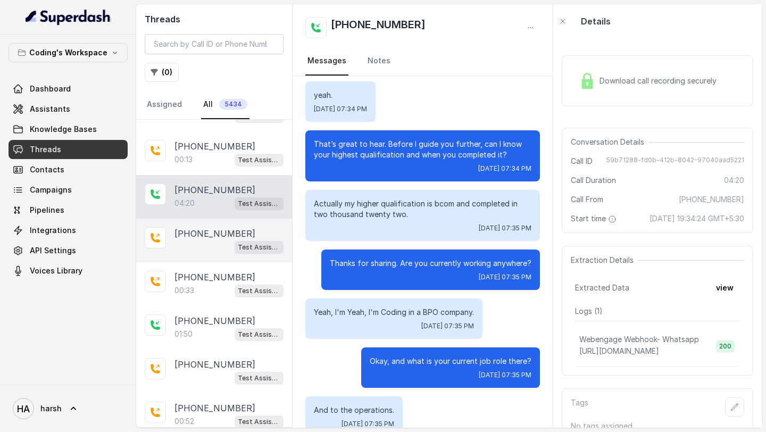
scroll to position [1166, 0]
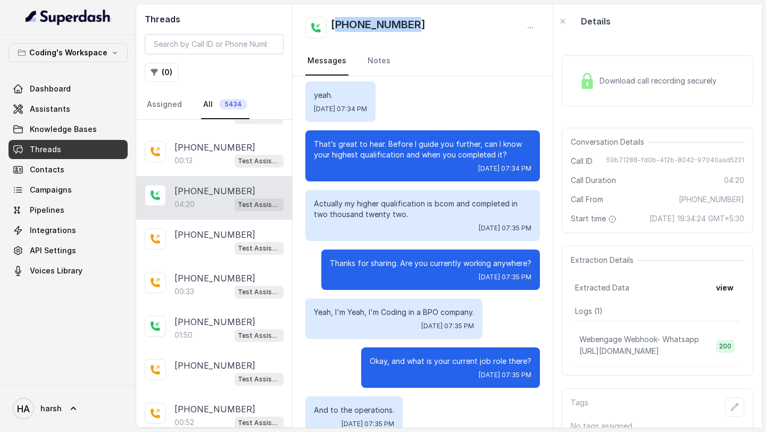
copy h2 "919971043455"
drag, startPoint x: 417, startPoint y: 18, endPoint x: 341, endPoint y: 26, distance: 77.1
click at [341, 26] on div "[PHONE_NUMBER]" at bounding box center [422, 27] width 235 height 21
click at [186, 40] on input "search" at bounding box center [214, 44] width 139 height 20
paste input "919971043455"
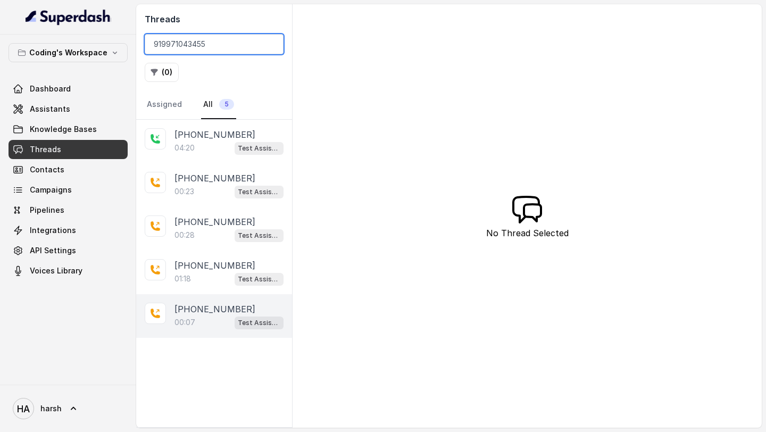
type input "919971043455"
click at [193, 312] on p "[PHONE_NUMBER]" at bounding box center [215, 309] width 81 height 13
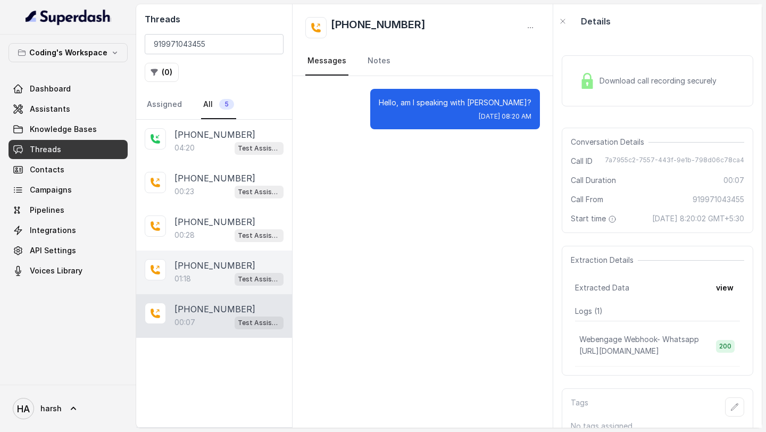
click at [202, 281] on div "01:18 Test Assistant-3" at bounding box center [229, 279] width 109 height 14
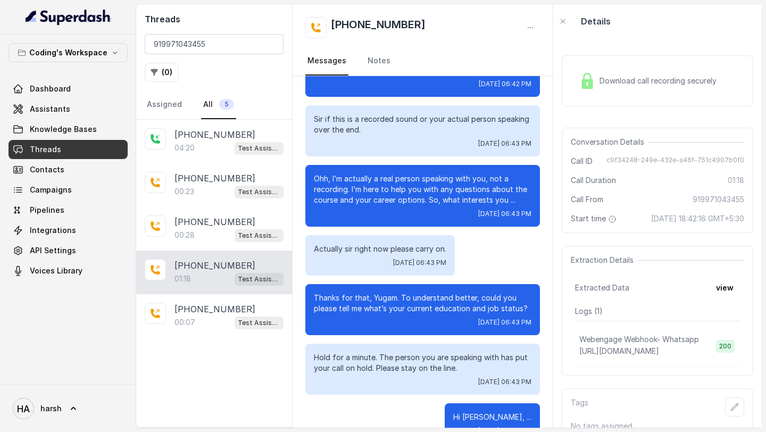
scroll to position [499, 0]
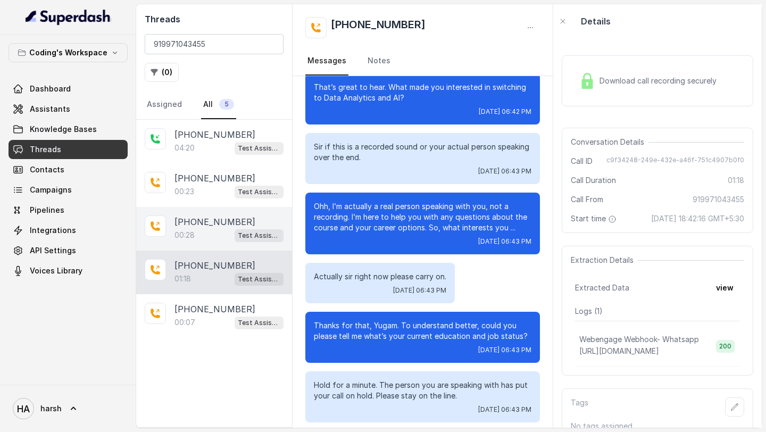
click at [208, 228] on div "00:28 Test Assistant-3" at bounding box center [229, 235] width 109 height 14
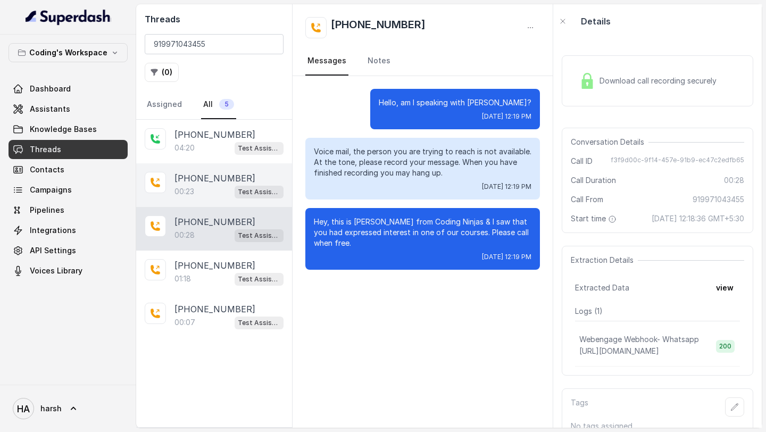
click at [213, 188] on div "00:23 Test Assistant-3" at bounding box center [229, 192] width 109 height 14
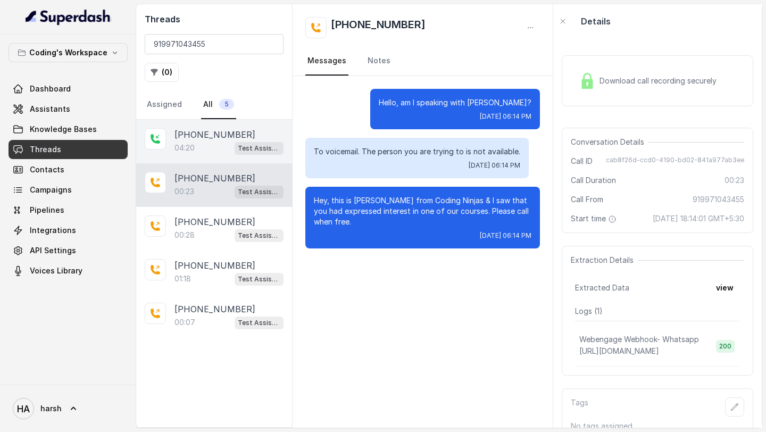
click at [211, 147] on div "04:20 Test Assistant-3" at bounding box center [229, 148] width 109 height 14
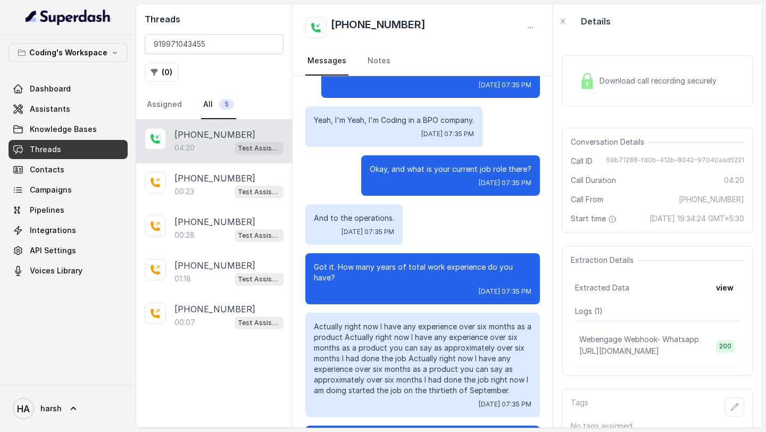
scroll to position [398, 0]
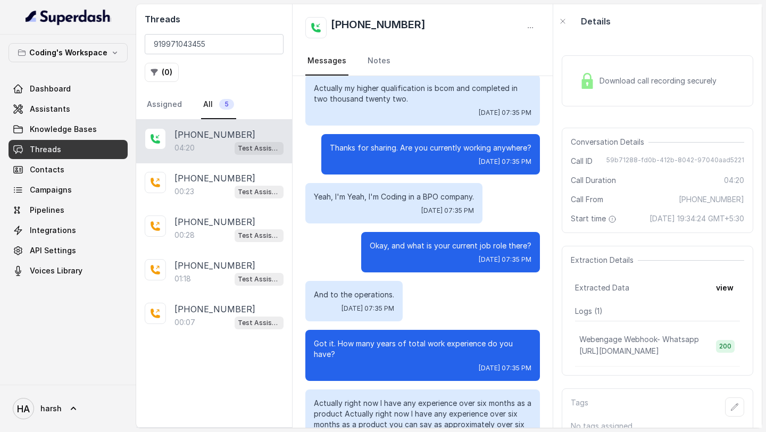
click at [631, 75] on div "Download call recording securely" at bounding box center [648, 81] width 146 height 24
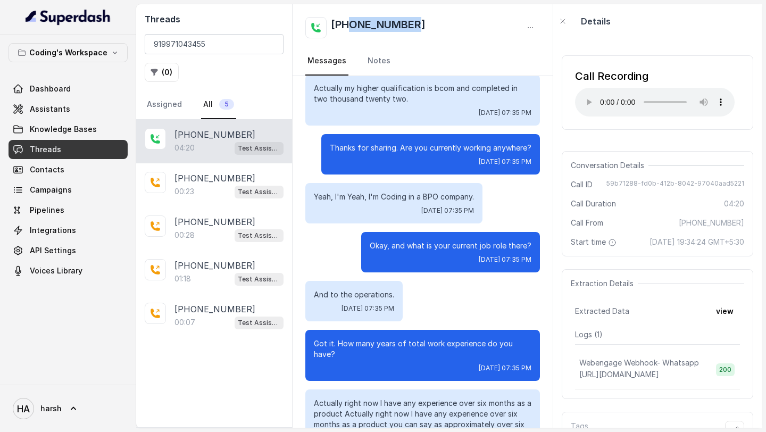
drag, startPoint x: 426, startPoint y: 27, endPoint x: 350, endPoint y: 26, distance: 76.1
click at [350, 26] on div "[PHONE_NUMBER]" at bounding box center [422, 27] width 235 height 21
copy h2 "9971043455"
